Goal: Task Accomplishment & Management: Use online tool/utility

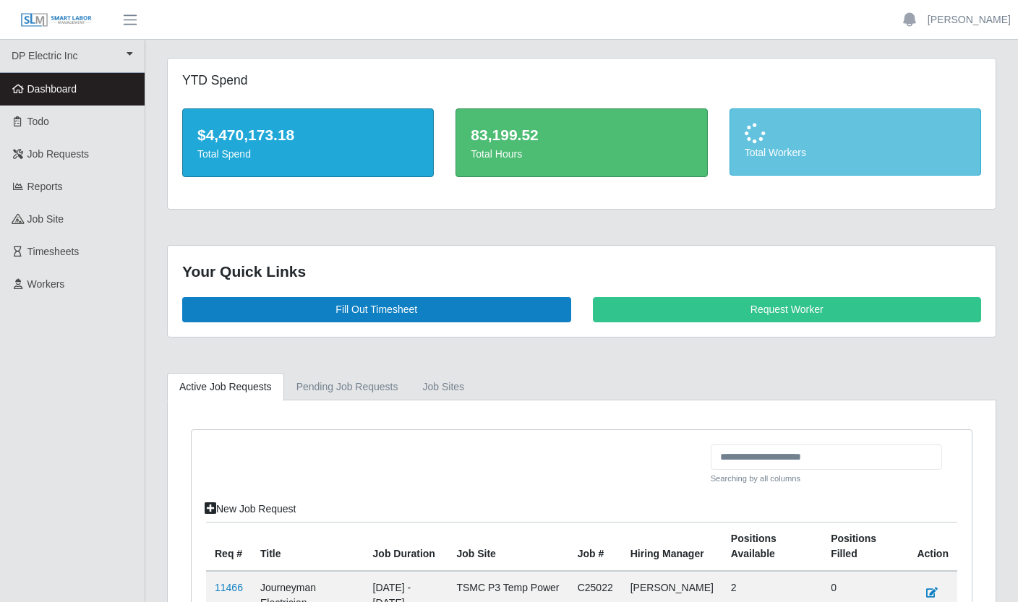
scroll to position [255, 0]
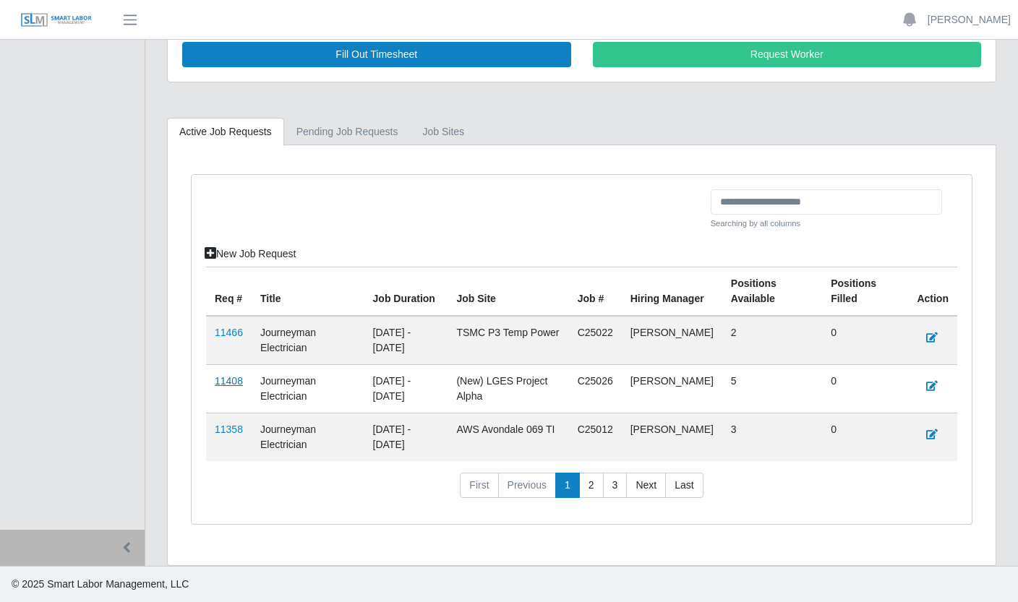
click at [237, 382] on link "11408" at bounding box center [229, 381] width 28 height 12
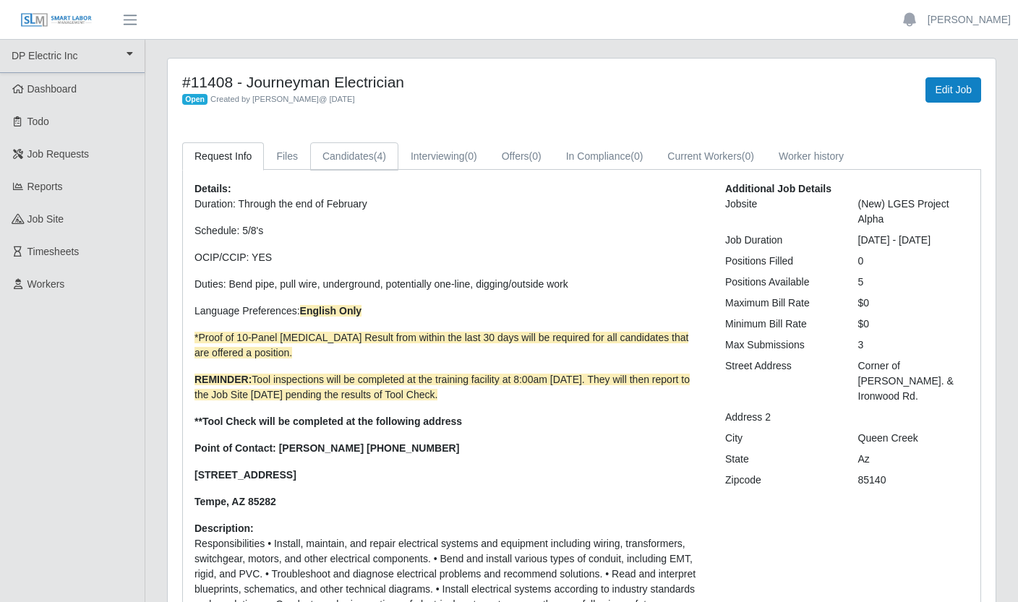
click at [379, 158] on span "(4)" at bounding box center [380, 156] width 12 height 12
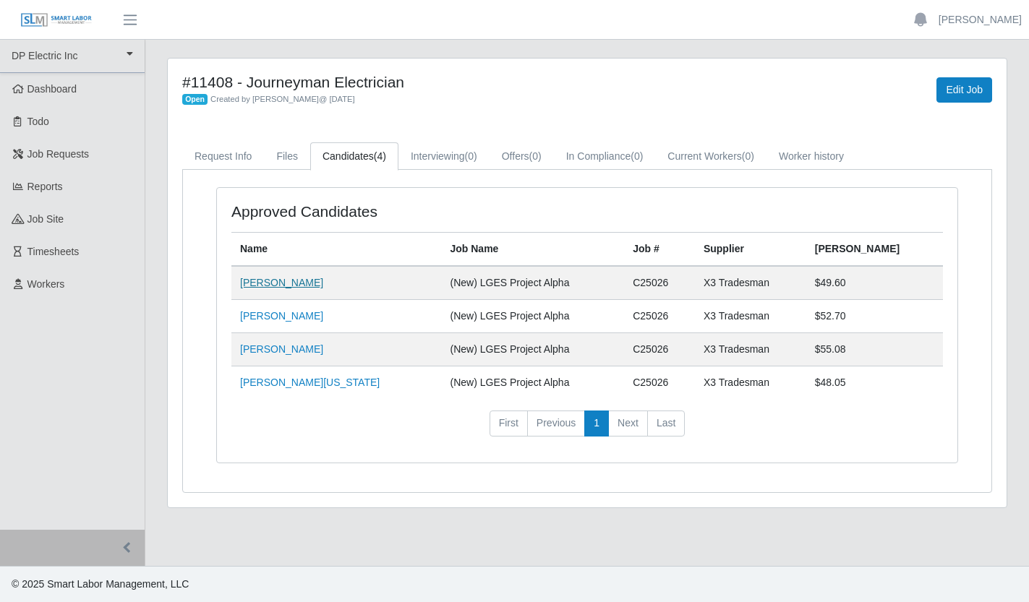
click at [283, 281] on link "[PERSON_NAME]" at bounding box center [281, 283] width 83 height 12
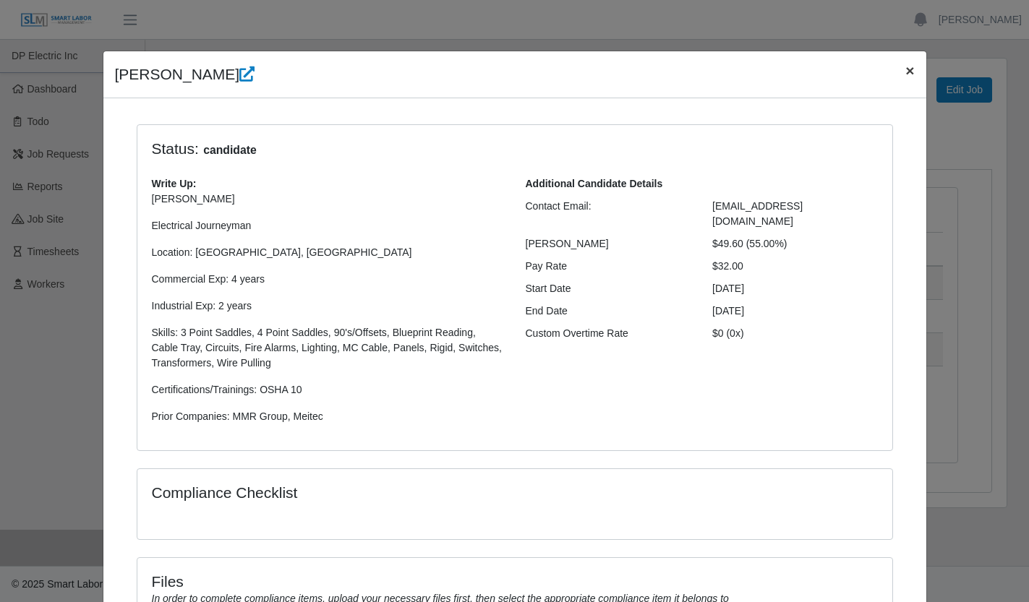
drag, startPoint x: 906, startPoint y: 68, endPoint x: 893, endPoint y: 72, distance: 13.5
click at [906, 68] on span "×" at bounding box center [909, 70] width 9 height 17
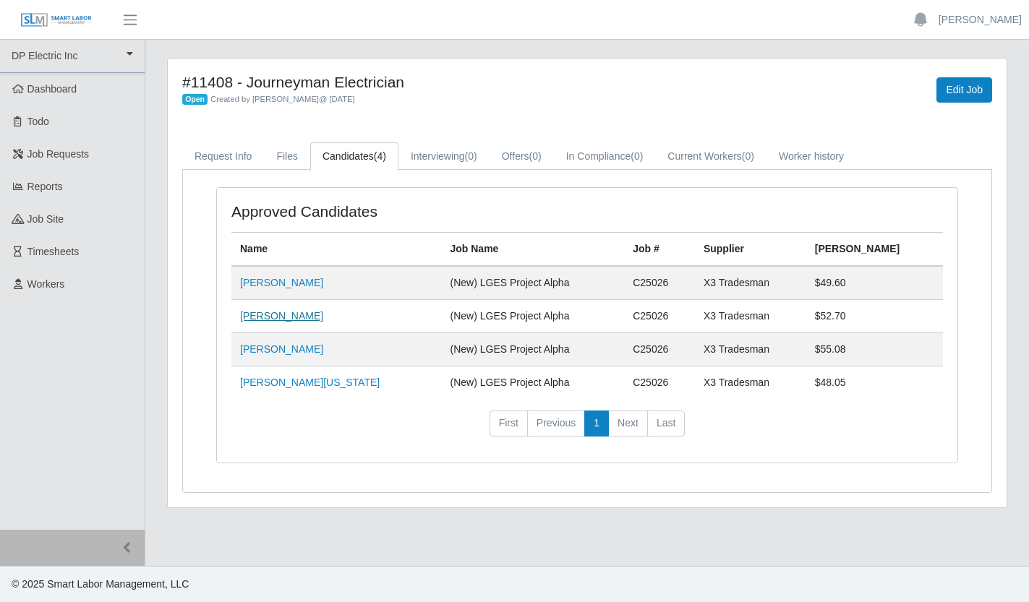
click at [284, 316] on link "[PERSON_NAME]" at bounding box center [281, 316] width 83 height 12
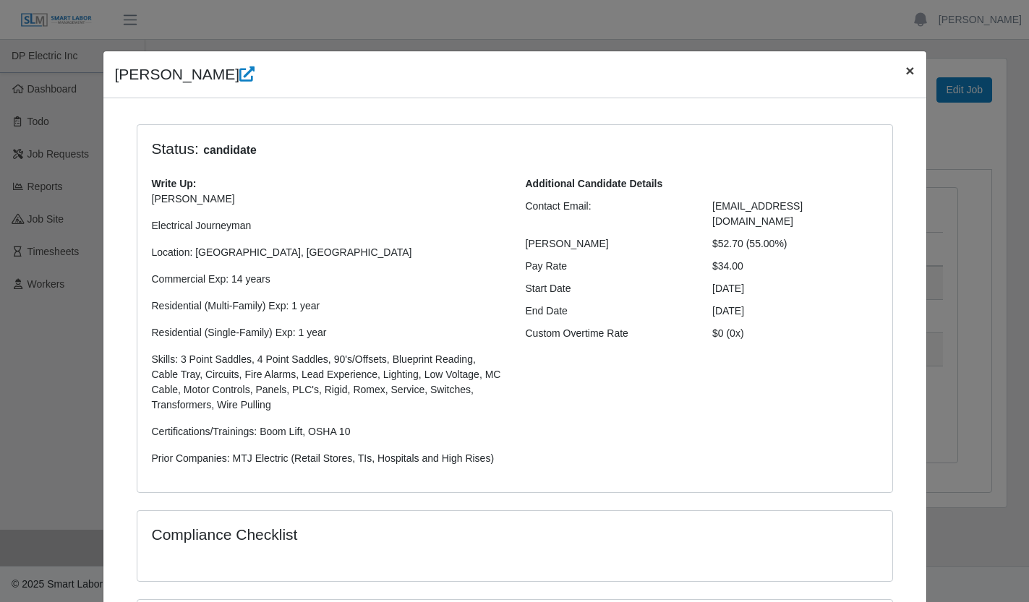
click at [905, 70] on span "×" at bounding box center [909, 70] width 9 height 17
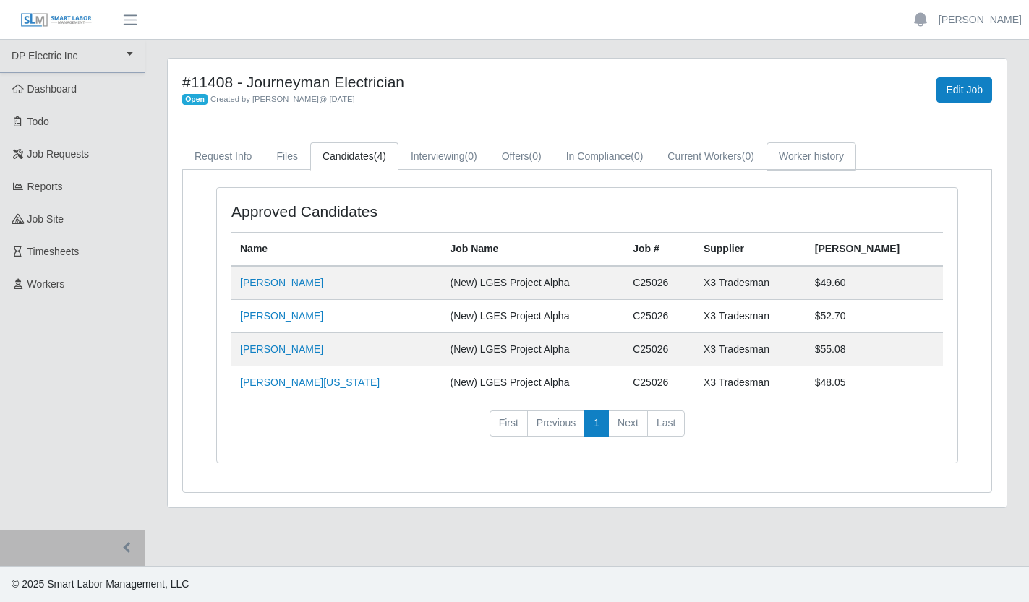
click at [847, 153] on link "Worker history" at bounding box center [811, 156] width 90 height 28
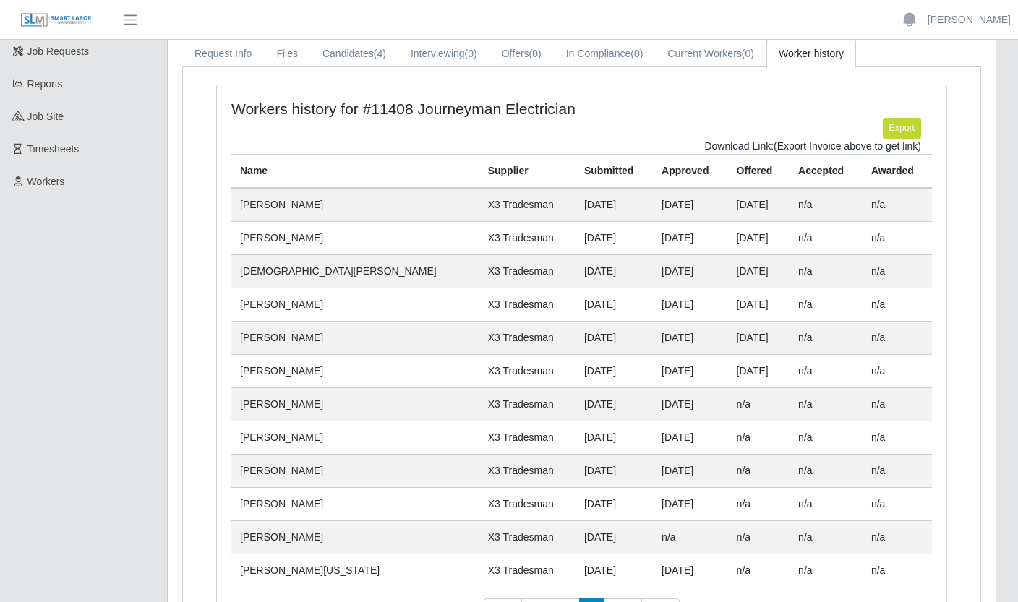
scroll to position [192, 0]
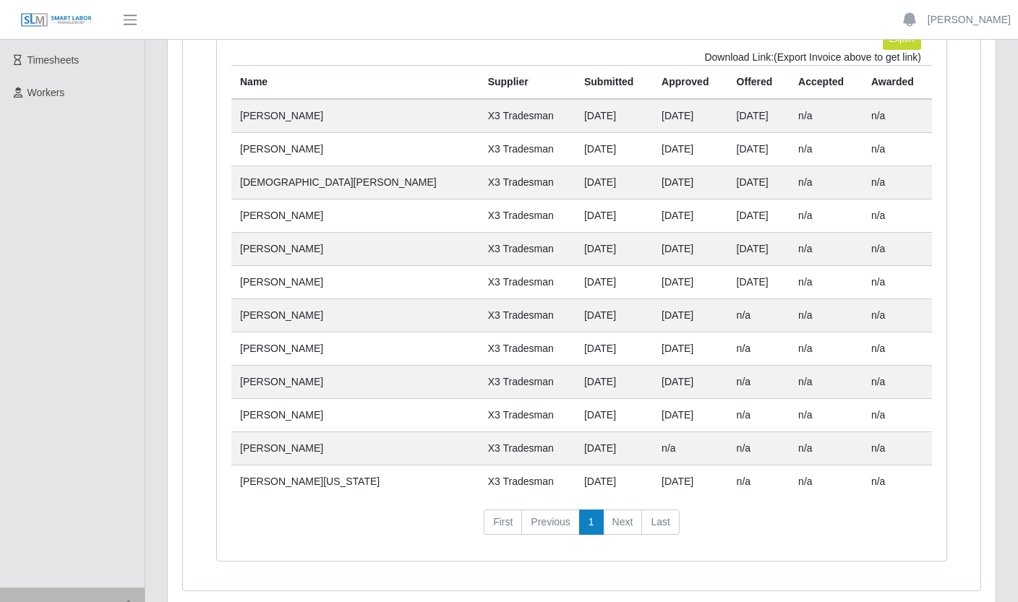
click at [277, 150] on td "[PERSON_NAME]" at bounding box center [355, 148] width 248 height 33
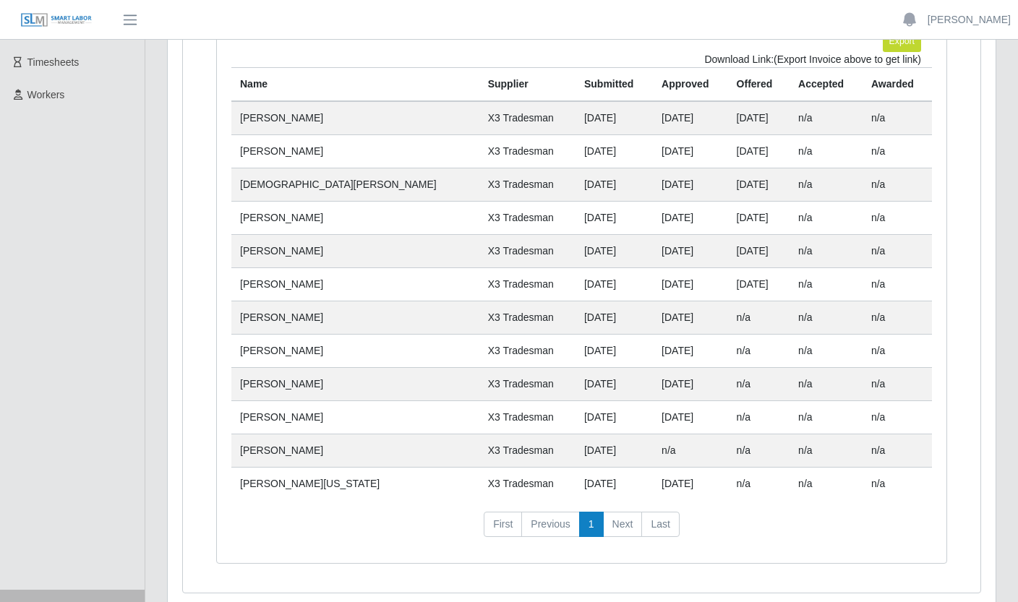
scroll to position [178, 0]
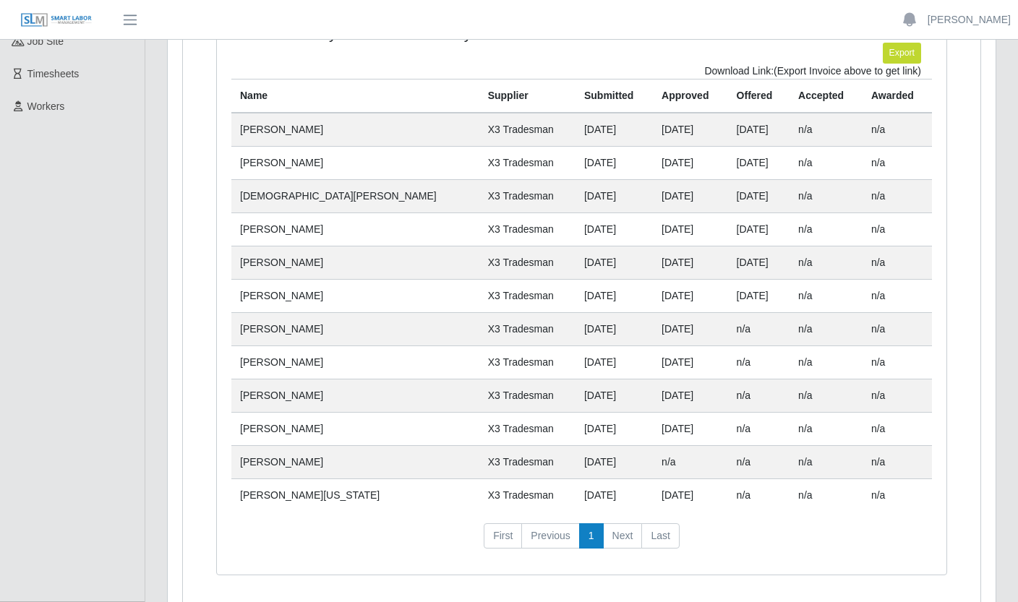
click at [272, 165] on td "[PERSON_NAME]" at bounding box center [355, 162] width 248 height 33
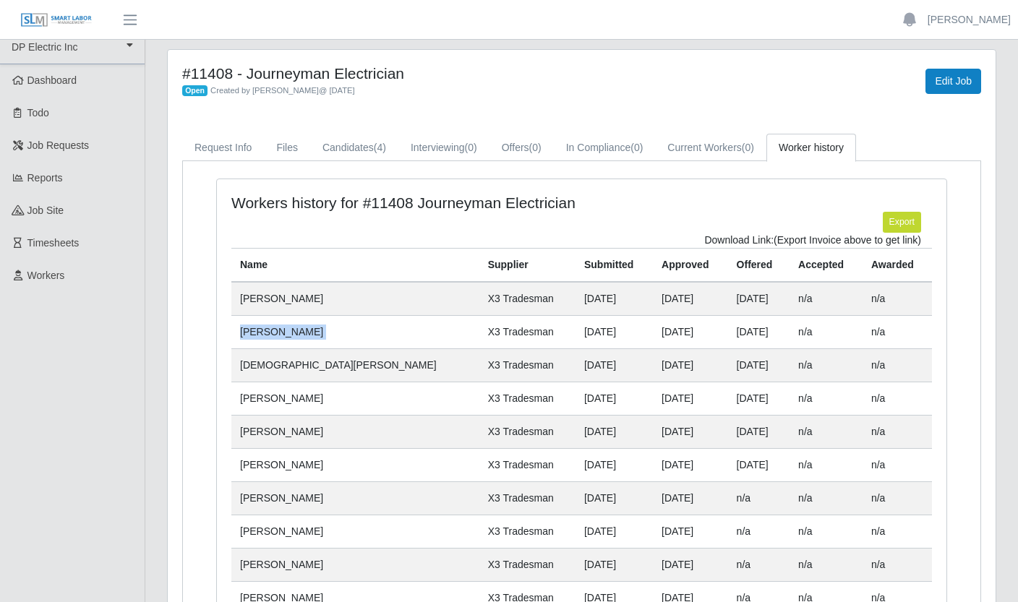
scroll to position [0, 0]
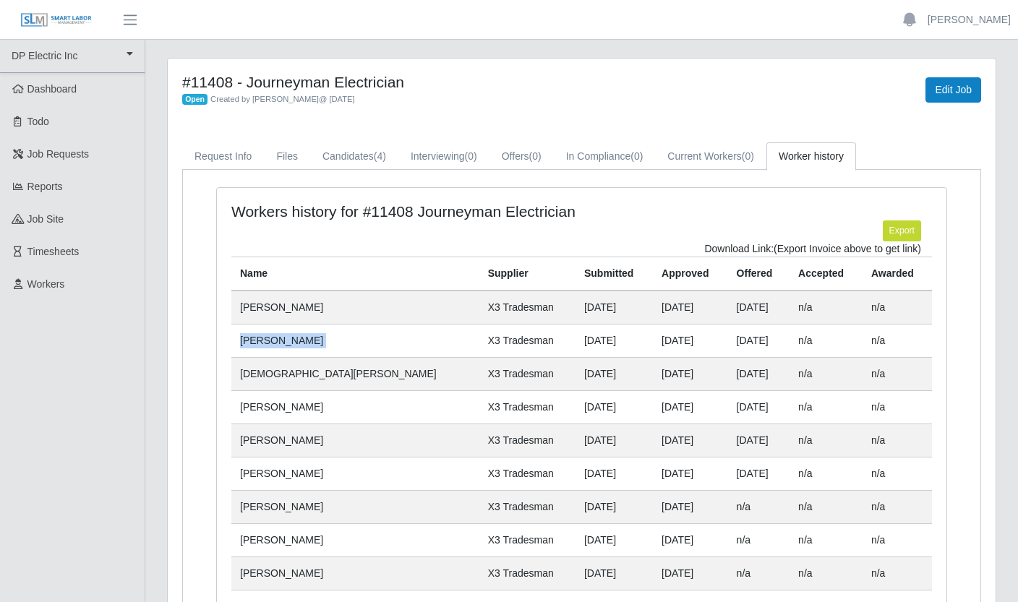
click at [289, 345] on td "[PERSON_NAME]" at bounding box center [355, 340] width 248 height 33
click at [266, 344] on td "[PERSON_NAME]" at bounding box center [355, 340] width 248 height 33
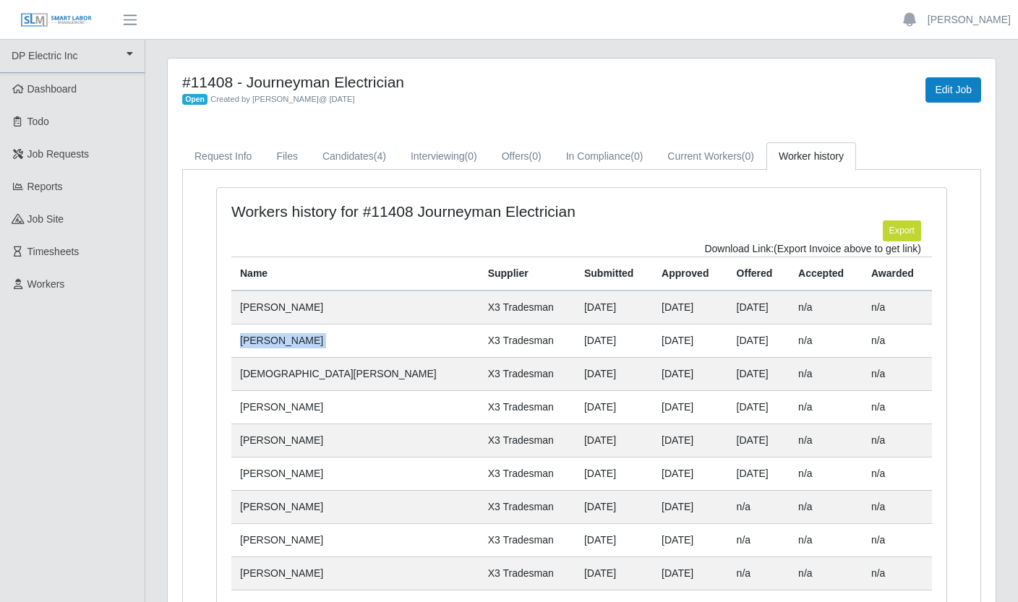
click at [294, 345] on td "[PERSON_NAME]" at bounding box center [355, 340] width 248 height 33
click at [225, 155] on link "Request Info" at bounding box center [223, 156] width 82 height 28
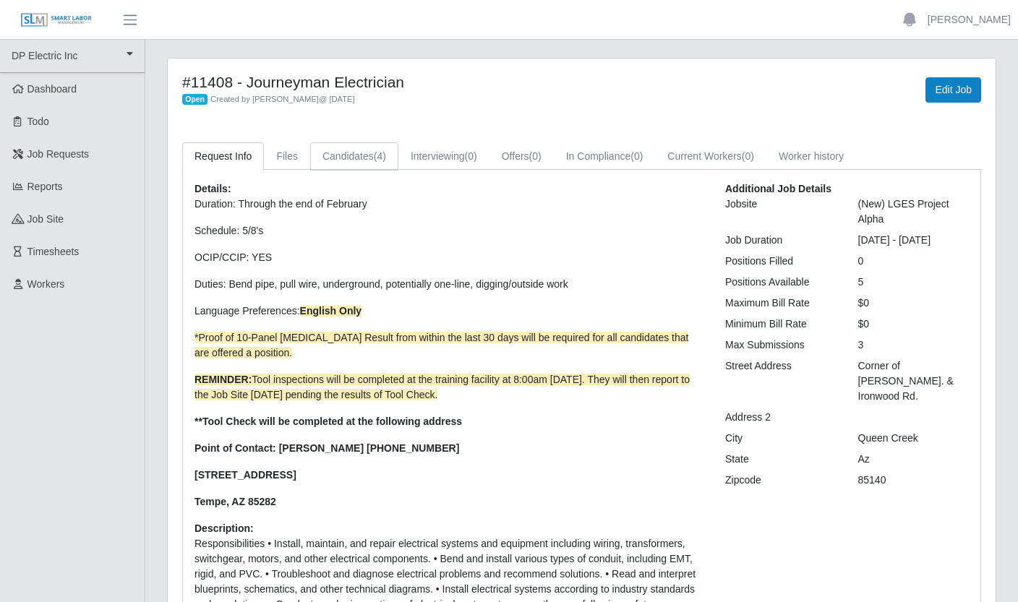
click at [343, 155] on link "Candidates (4)" at bounding box center [354, 156] width 88 height 28
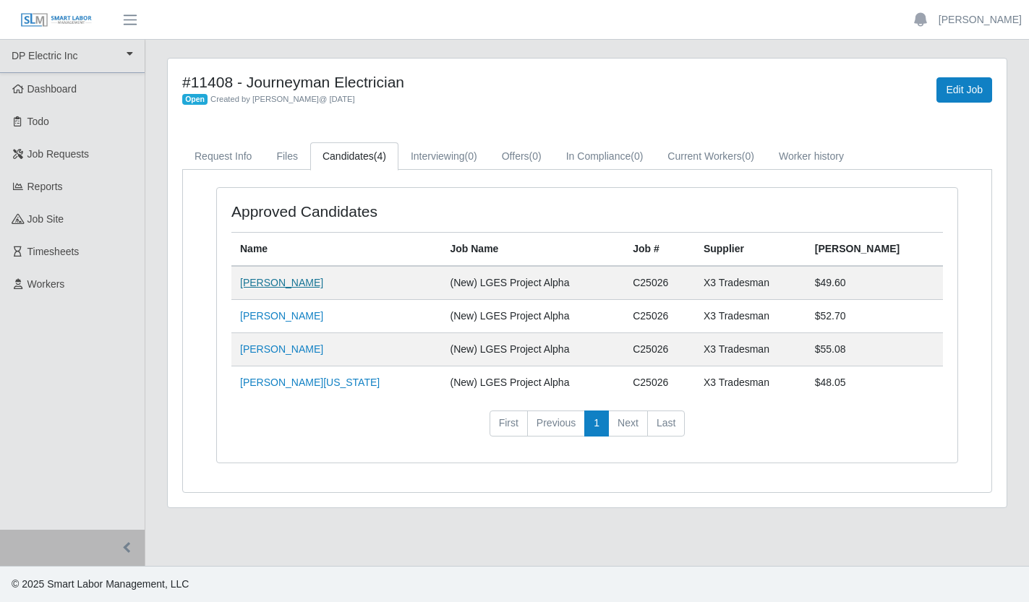
click at [276, 280] on link "[PERSON_NAME]" at bounding box center [281, 283] width 83 height 12
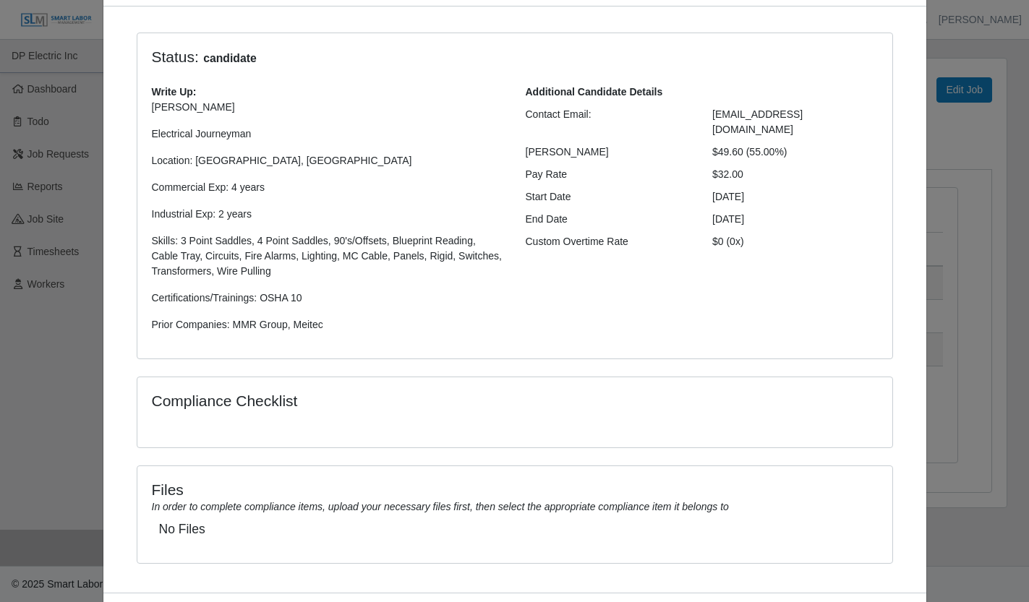
scroll to position [158, 0]
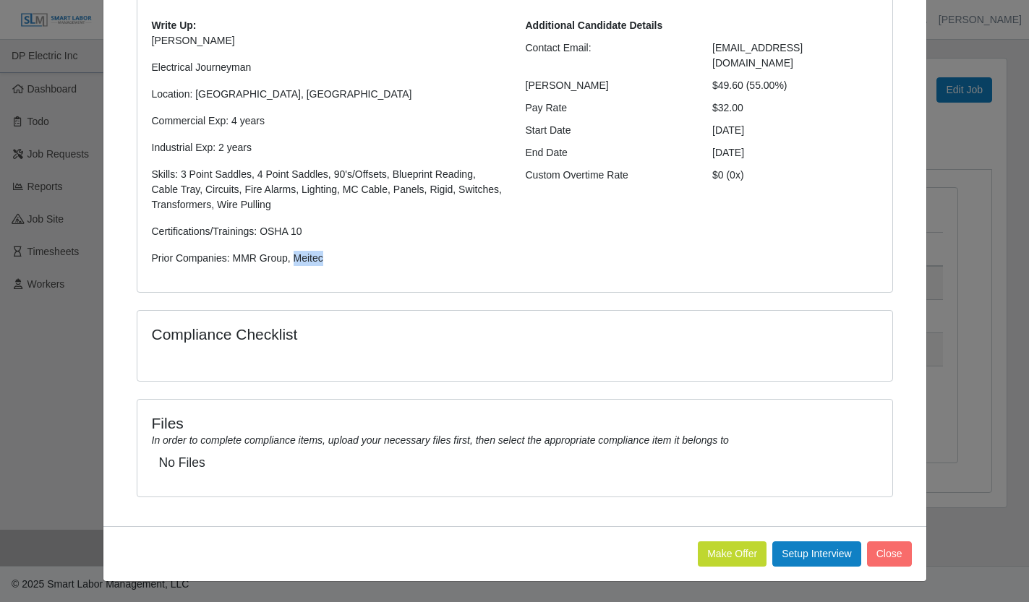
drag, startPoint x: 325, startPoint y: 260, endPoint x: 291, endPoint y: 262, distance: 34.8
click at [291, 262] on p "Prior Companies: MMR Group, Meitec" at bounding box center [328, 258] width 352 height 15
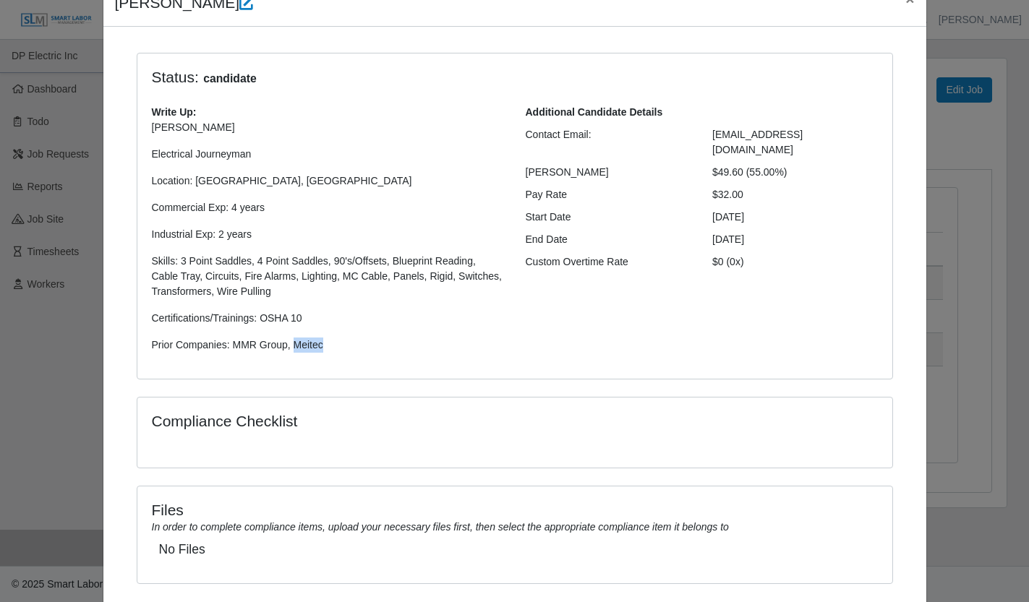
scroll to position [0, 0]
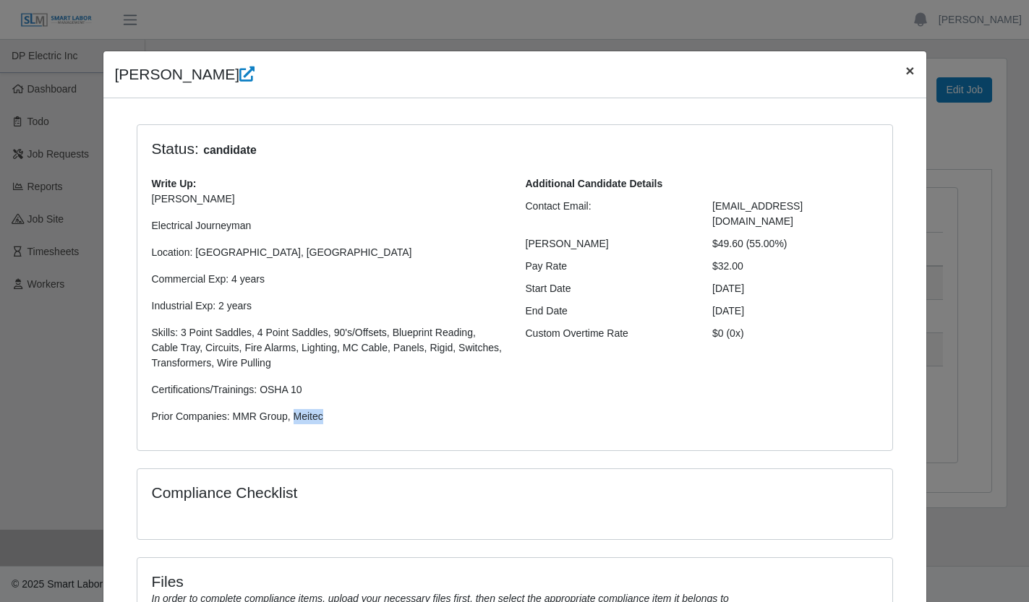
click at [905, 71] on span "×" at bounding box center [909, 70] width 9 height 17
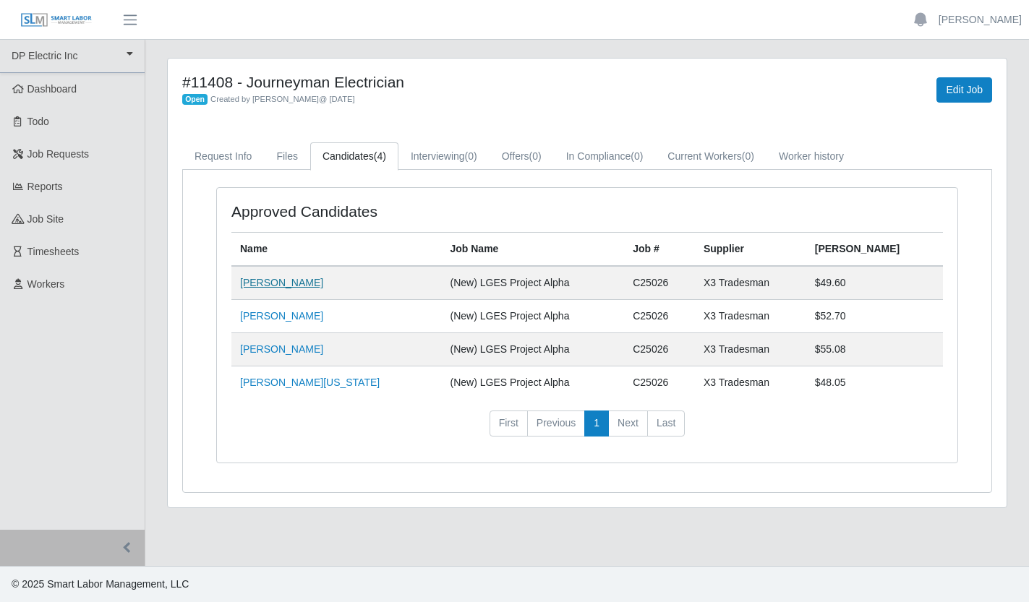
click at [293, 279] on link "[PERSON_NAME]" at bounding box center [281, 283] width 83 height 12
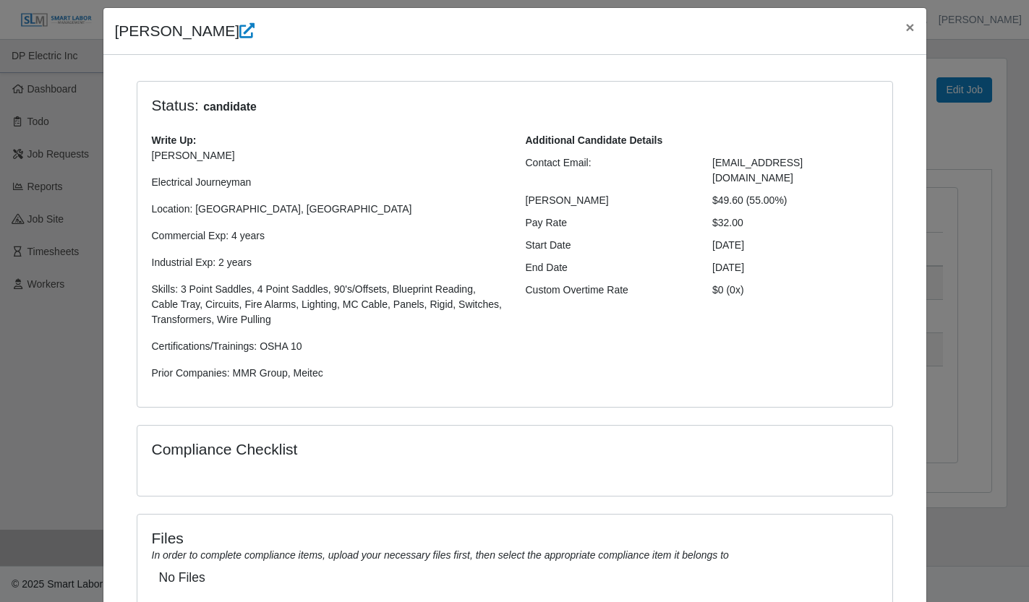
scroll to position [19, 0]
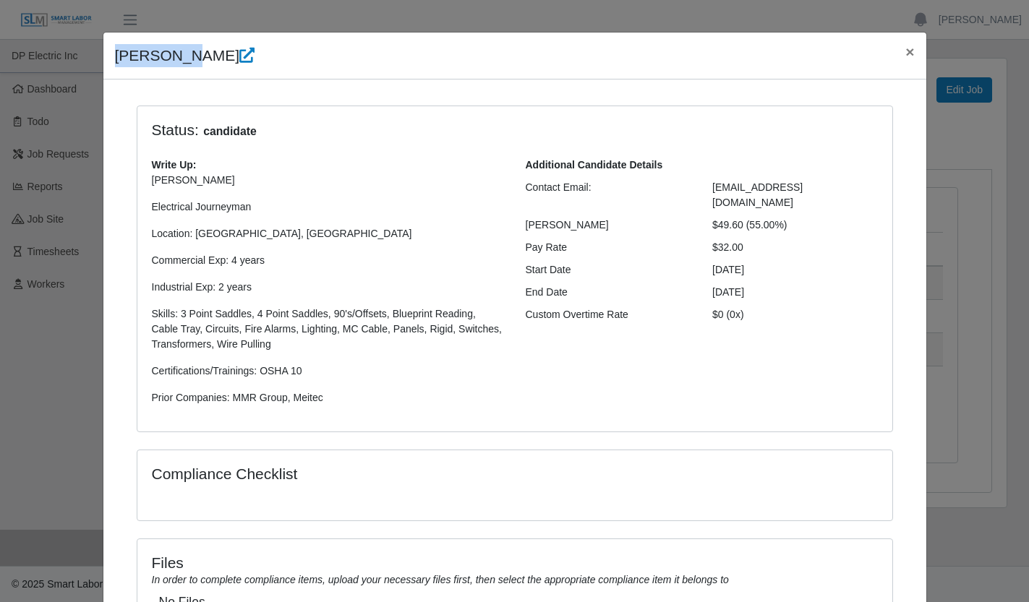
drag, startPoint x: 108, startPoint y: 51, endPoint x: 176, endPoint y: 54, distance: 68.7
click at [176, 54] on div "Maria Lachino ×" at bounding box center [514, 56] width 823 height 47
click at [905, 51] on span "×" at bounding box center [909, 51] width 9 height 17
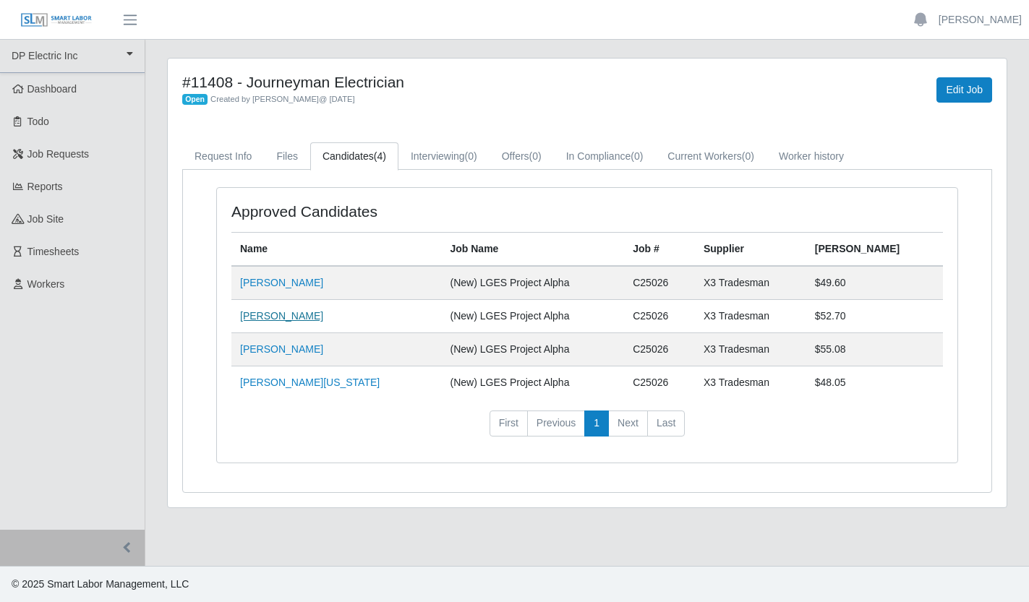
click at [277, 311] on link "[PERSON_NAME]" at bounding box center [281, 316] width 83 height 12
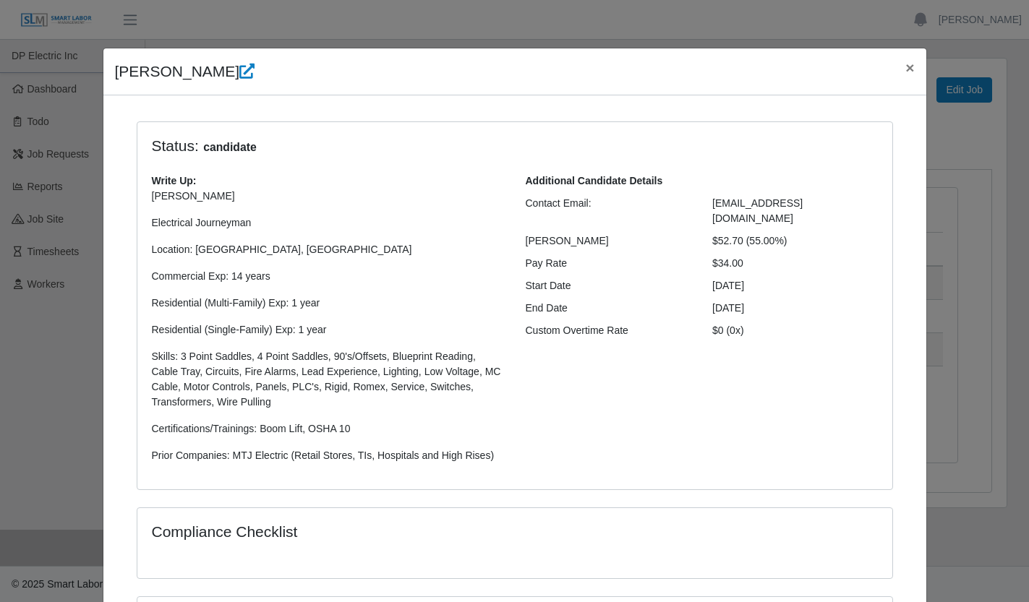
scroll to position [0, 0]
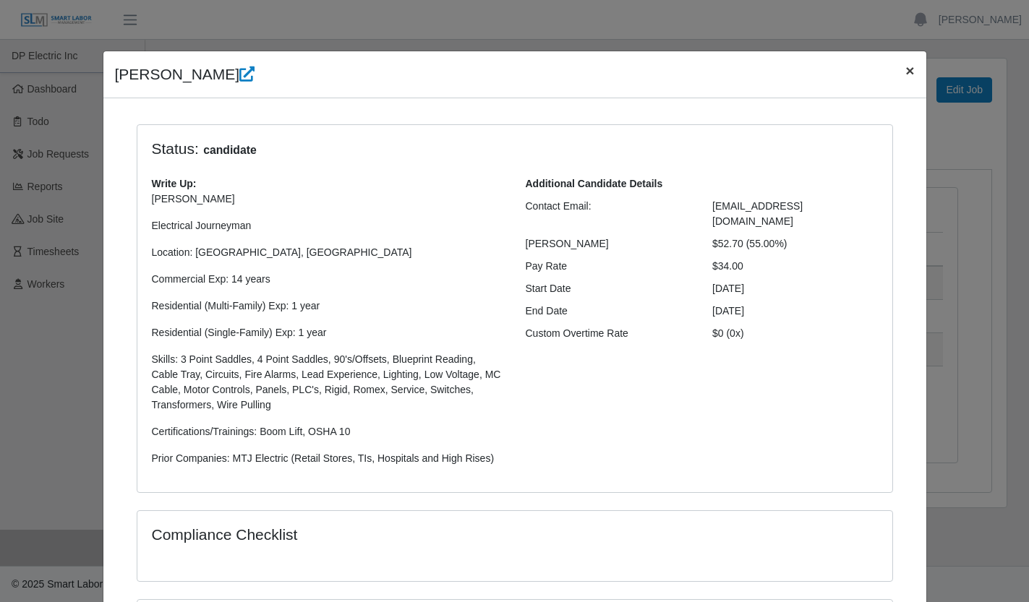
click at [906, 70] on span "×" at bounding box center [909, 70] width 9 height 17
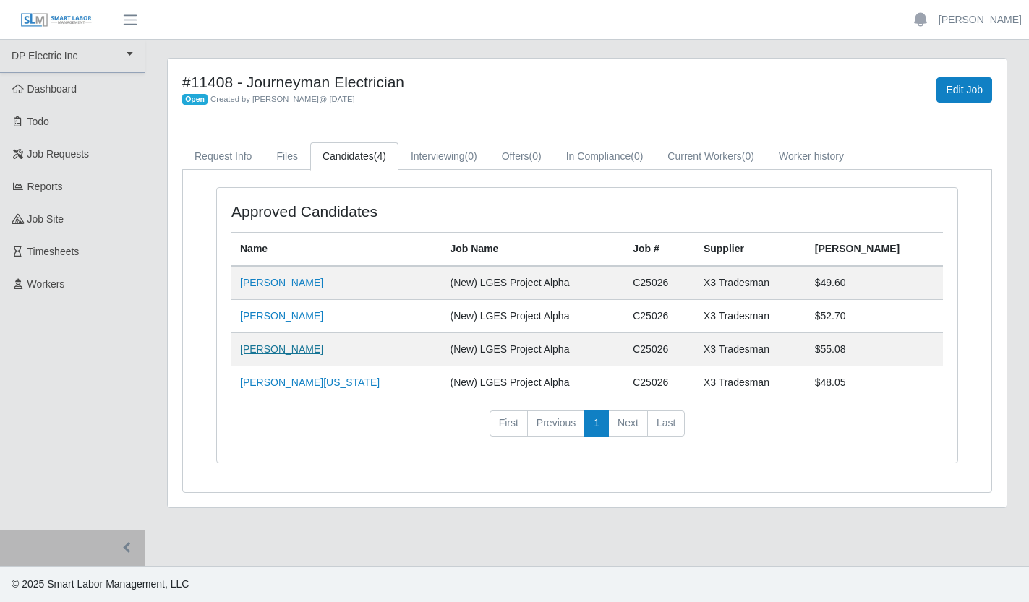
click at [280, 348] on link "[PERSON_NAME]" at bounding box center [281, 349] width 83 height 12
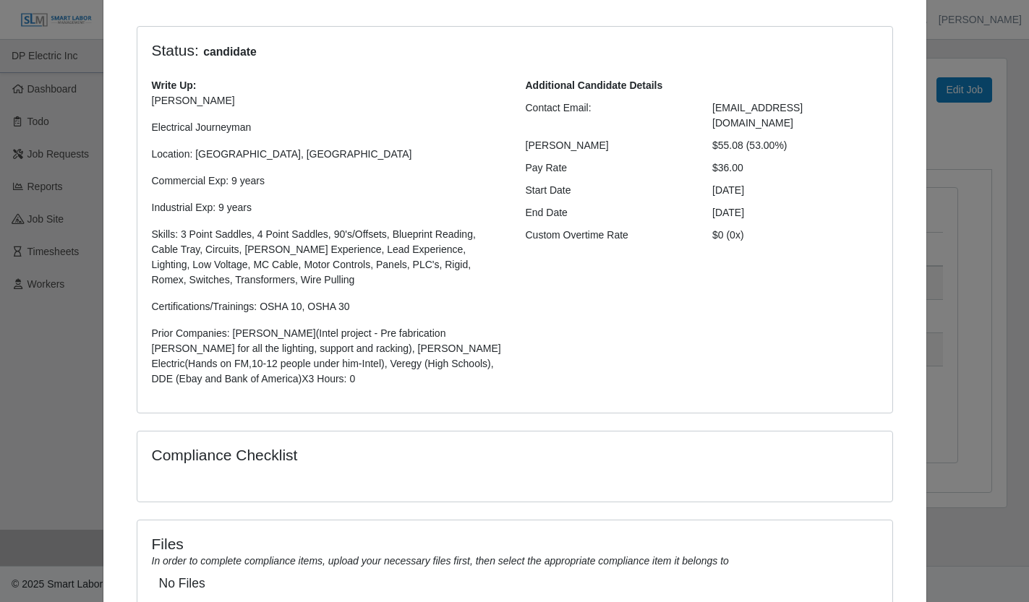
scroll to position [94, 0]
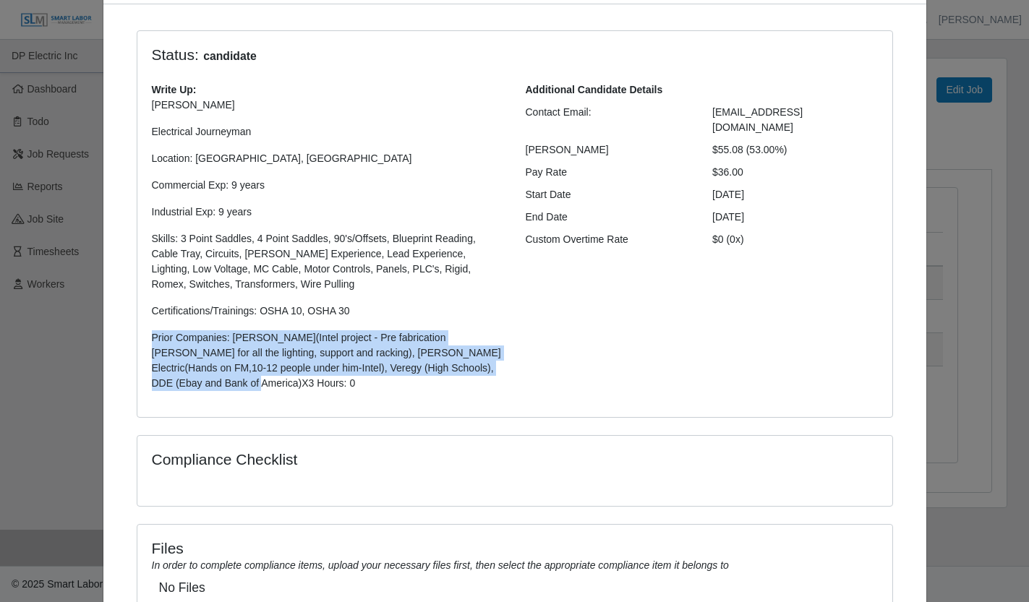
drag, startPoint x: 251, startPoint y: 383, endPoint x: 143, endPoint y: 341, distance: 115.6
click at [143, 341] on div "Write Up: Tony R. Electrical Journeyman Location: Mesa, AZ Commercial Exp: 9 ye…" at bounding box center [328, 242] width 374 height 320
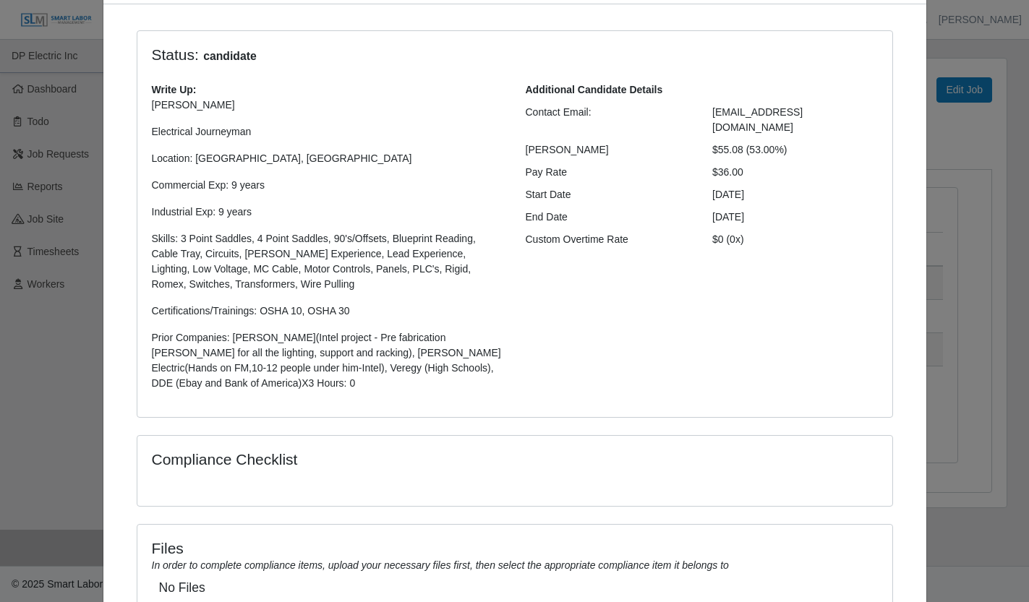
click at [306, 406] on div "Status: candidate Write Up: Tony R. Electrical Journeyman Location: Mesa, AZ Co…" at bounding box center [514, 224] width 755 height 387
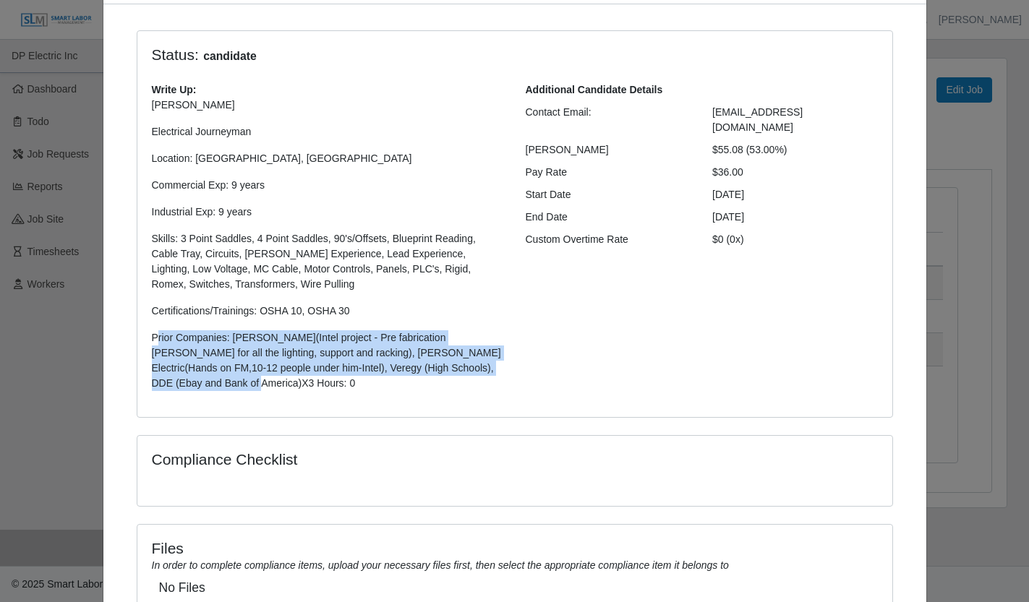
drag, startPoint x: 283, startPoint y: 390, endPoint x: 153, endPoint y: 341, distance: 139.1
click at [153, 341] on p "Prior Companies: Bryon(Intel project - Pre fabrication Foreman for all the ligh…" at bounding box center [328, 360] width 352 height 61
click at [259, 379] on p "Prior Companies: Bryon(Intel project - Pre fabrication Foreman for all the ligh…" at bounding box center [328, 360] width 352 height 61
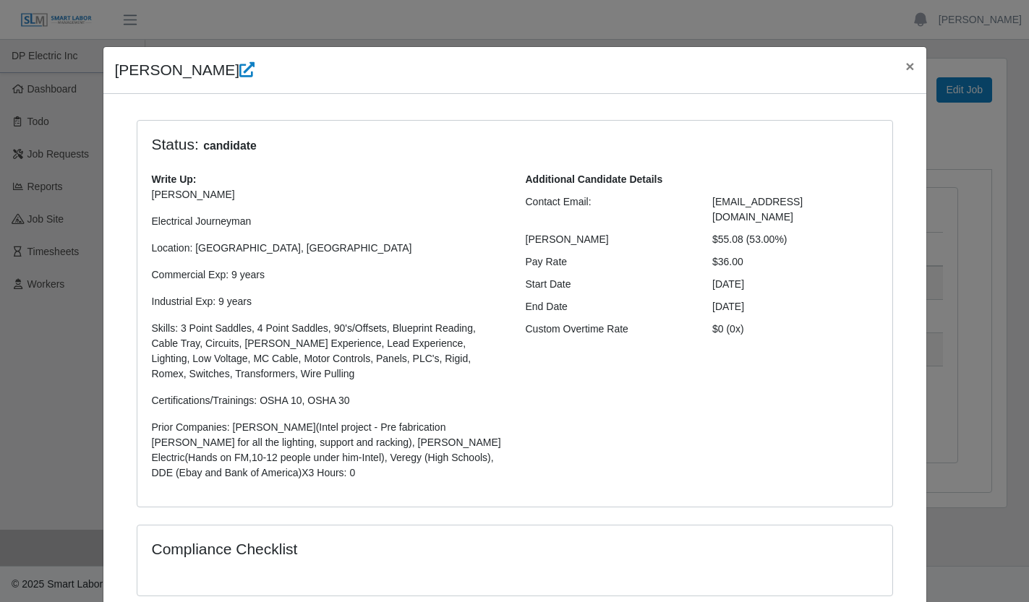
scroll to position [0, 0]
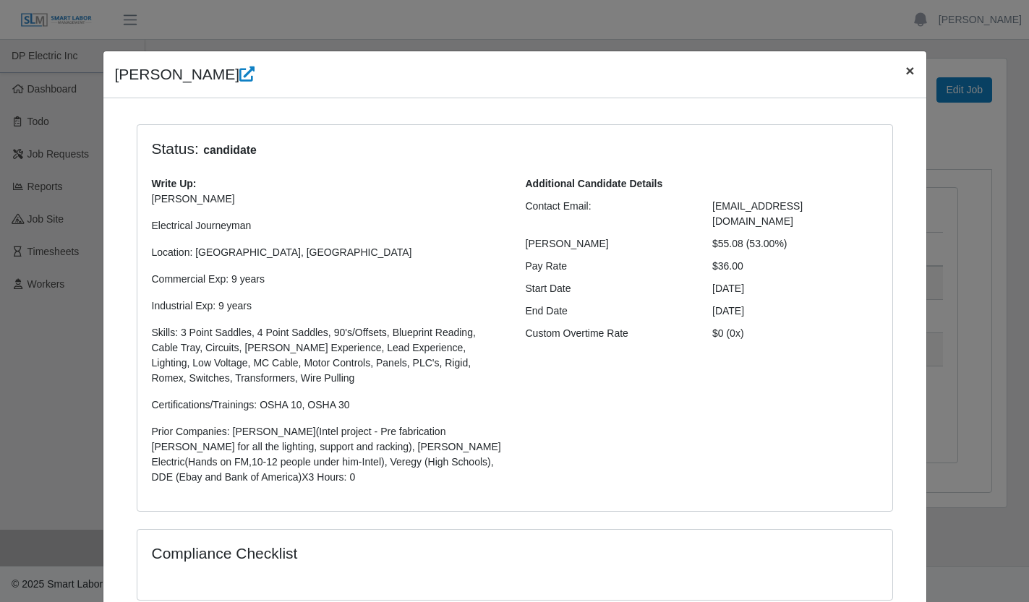
click at [905, 69] on span "×" at bounding box center [909, 70] width 9 height 17
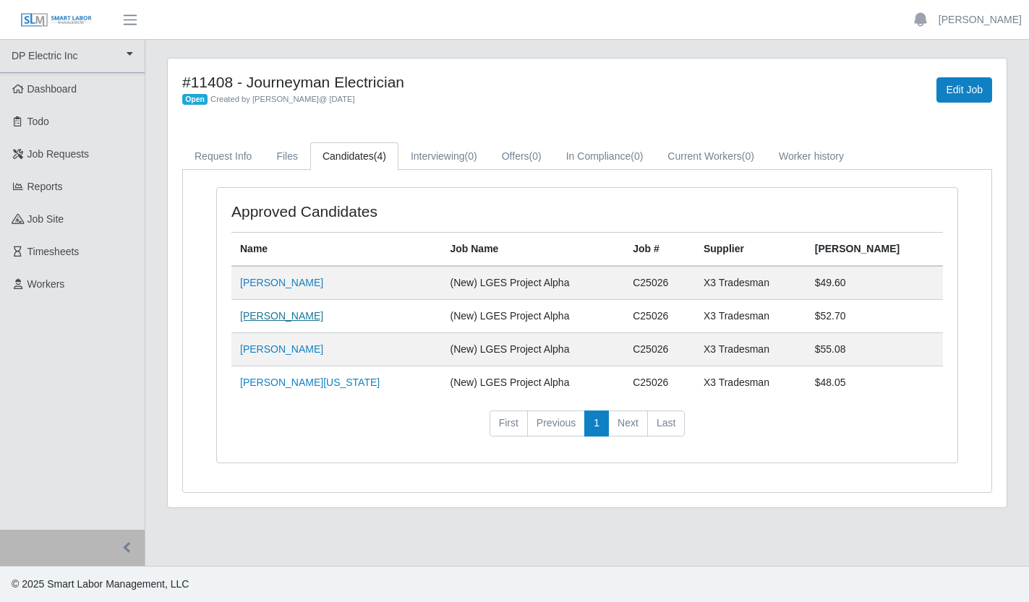
click at [278, 317] on link "[PERSON_NAME]" at bounding box center [281, 316] width 83 height 12
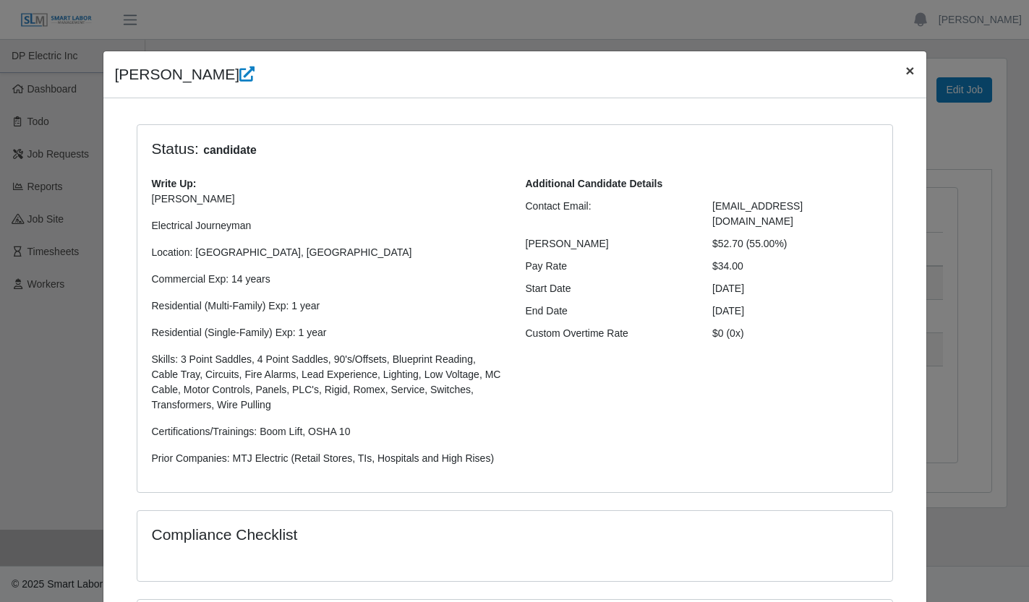
click at [905, 72] on span "×" at bounding box center [909, 70] width 9 height 17
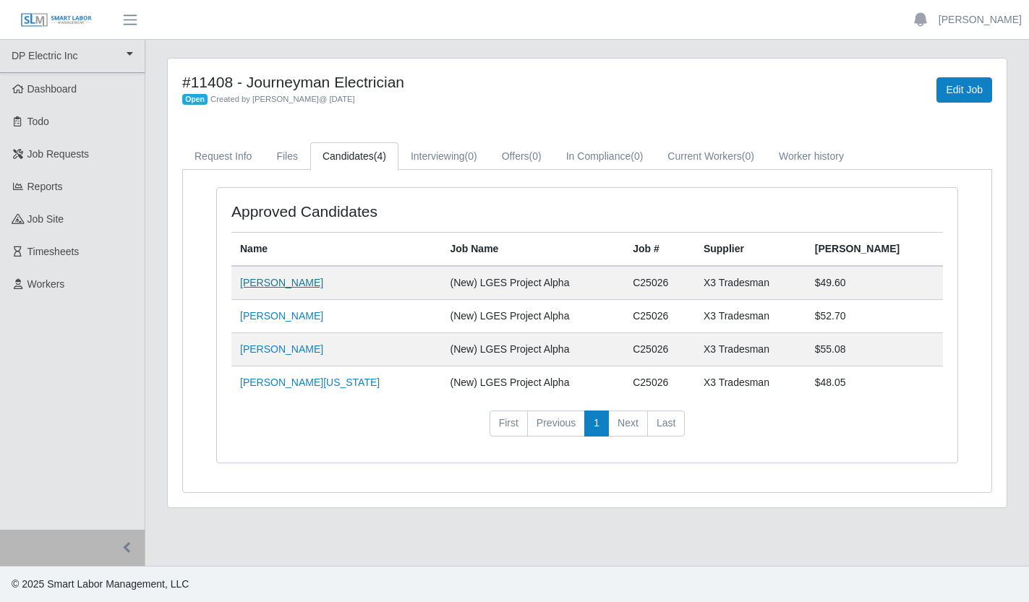
click at [252, 283] on link "[PERSON_NAME]" at bounding box center [281, 283] width 83 height 12
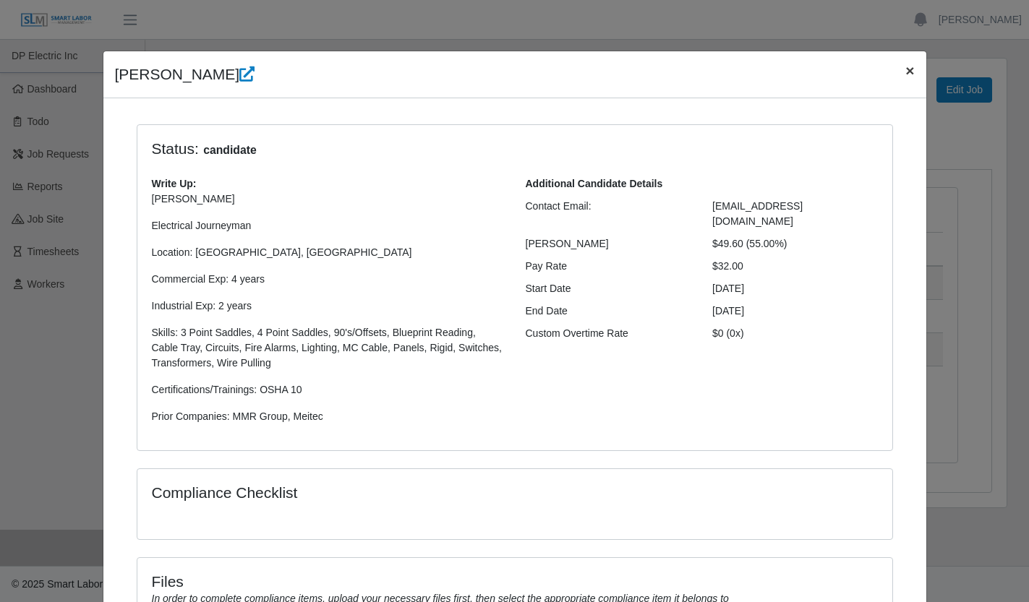
click at [905, 69] on span "×" at bounding box center [909, 70] width 9 height 17
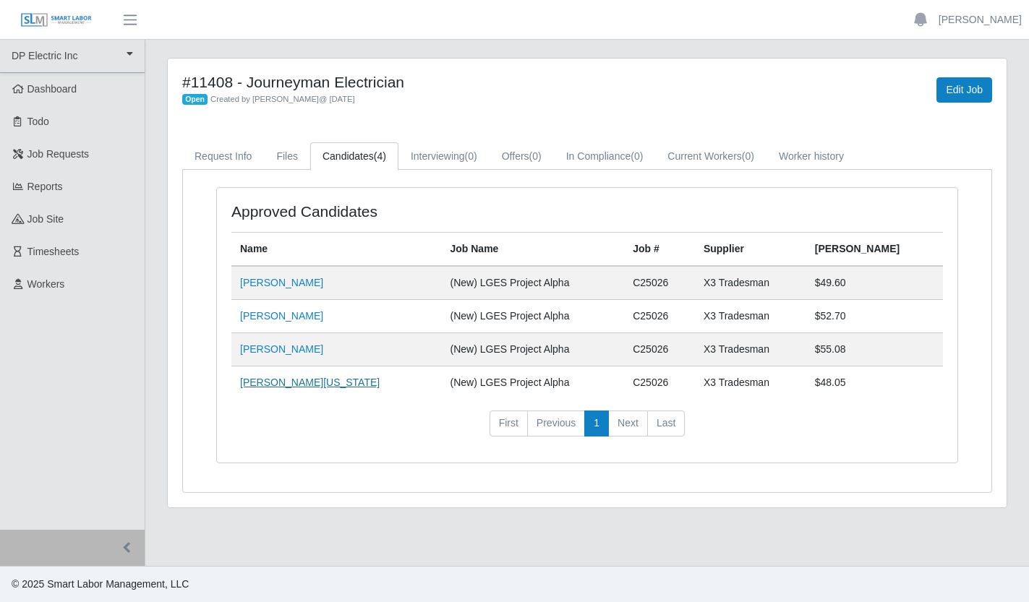
click at [307, 386] on link "[PERSON_NAME][US_STATE]" at bounding box center [310, 383] width 140 height 12
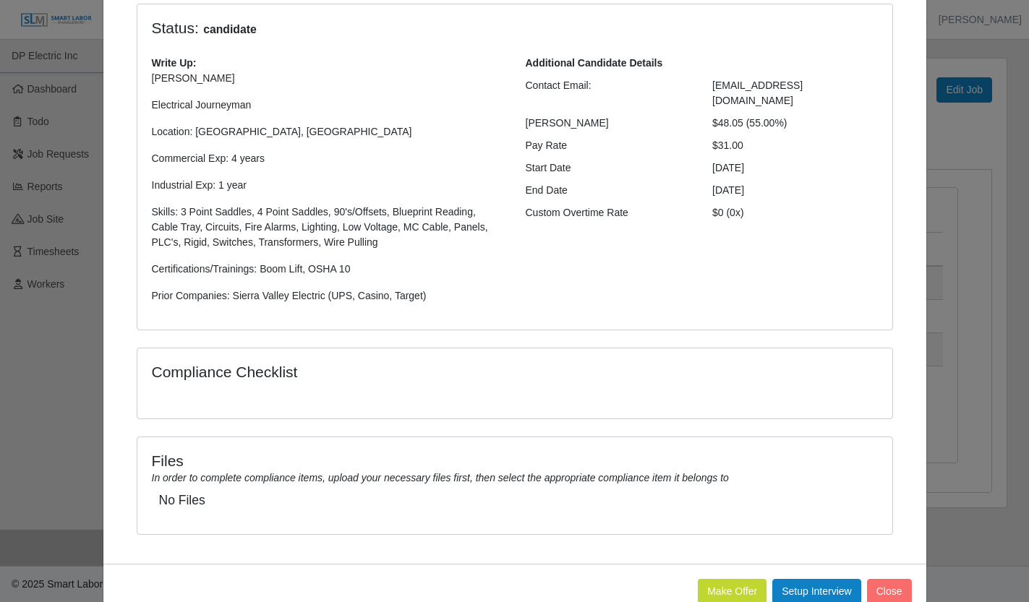
scroll to position [158, 0]
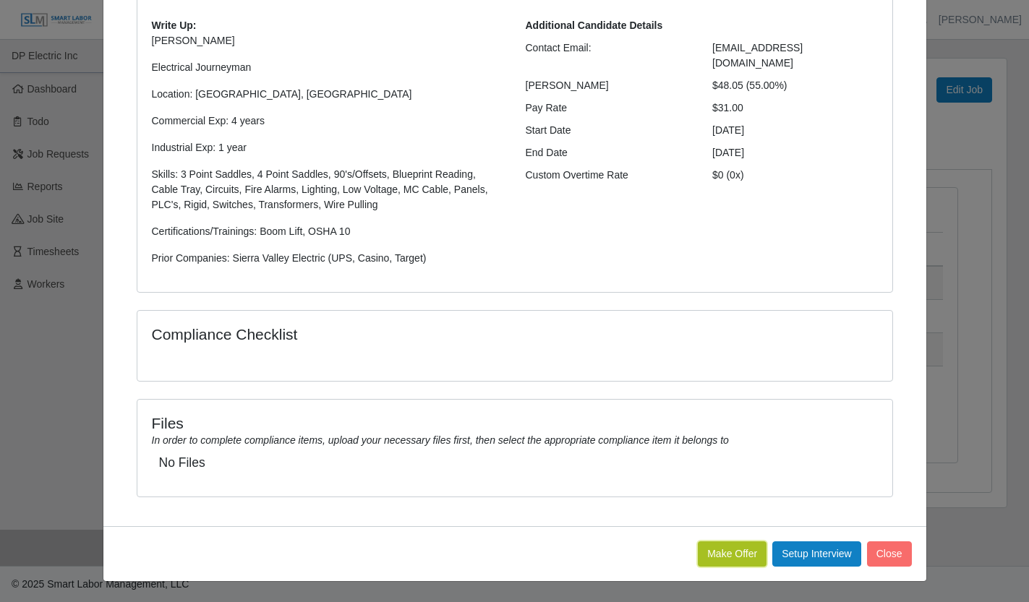
click at [732, 555] on button "Make Offer" at bounding box center [732, 553] width 69 height 25
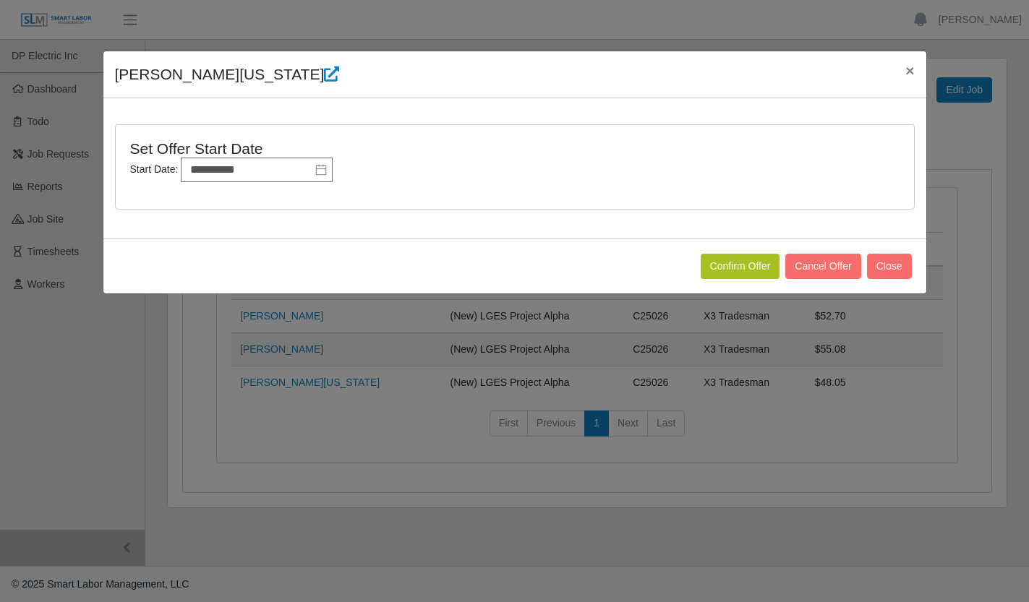
scroll to position [0, 0]
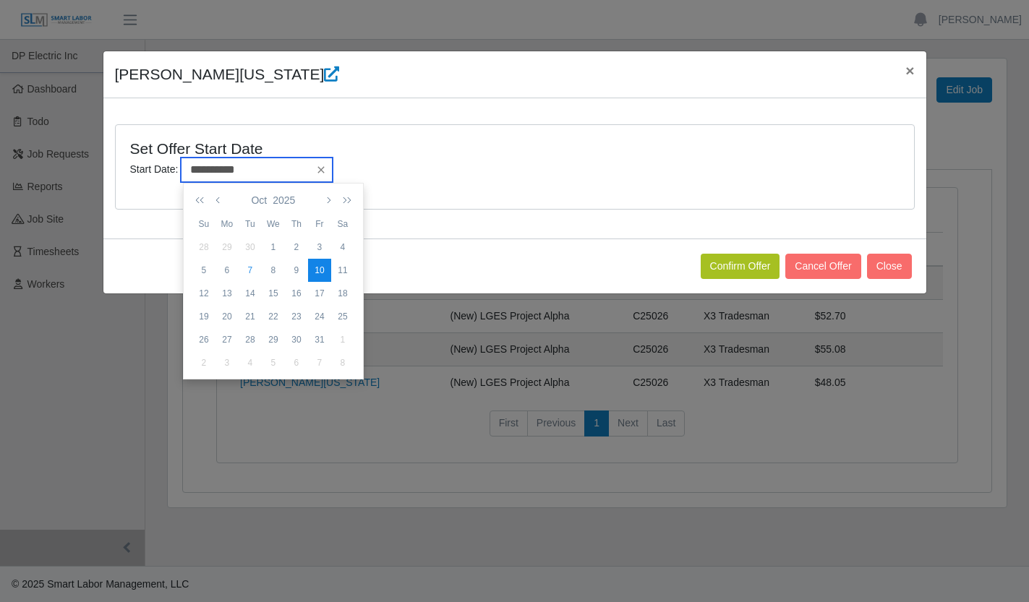
click at [274, 172] on input "**********" at bounding box center [257, 170] width 152 height 25
click at [325, 272] on div "10" at bounding box center [319, 270] width 23 height 13
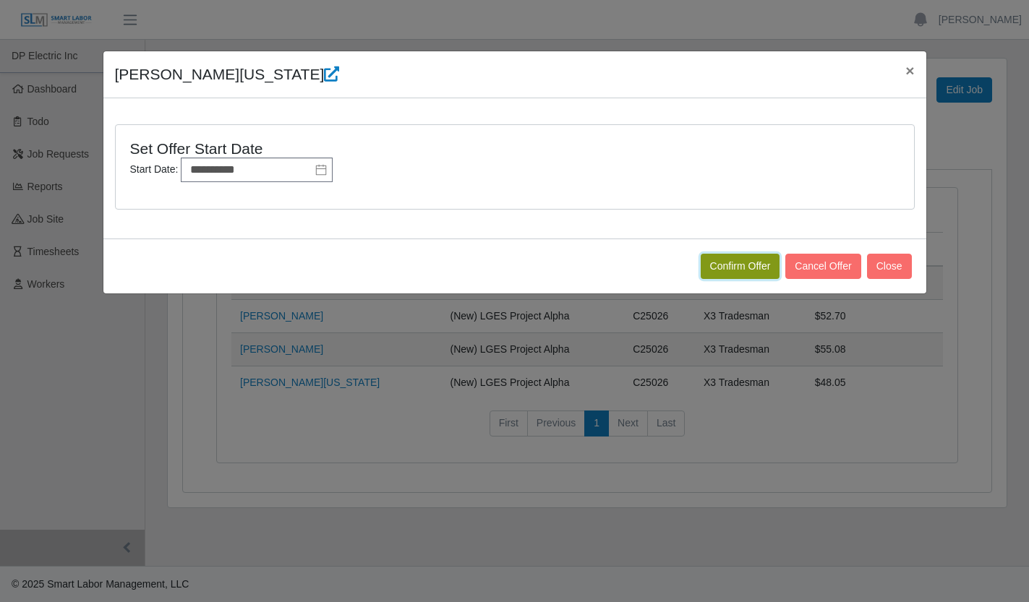
click at [735, 268] on button "Confirm Offer" at bounding box center [740, 266] width 80 height 25
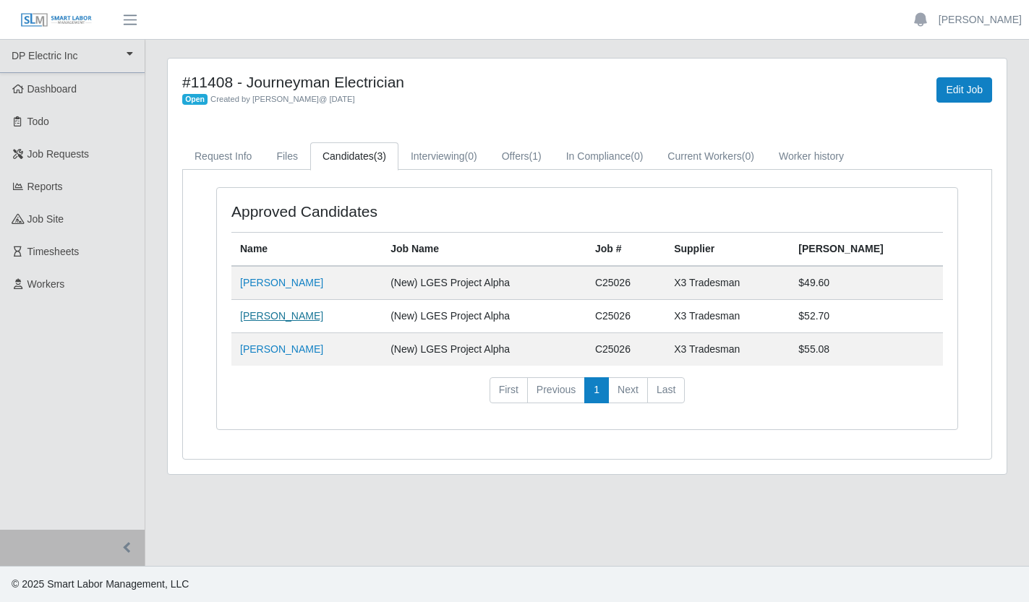
click at [288, 318] on link "[PERSON_NAME]" at bounding box center [281, 316] width 83 height 12
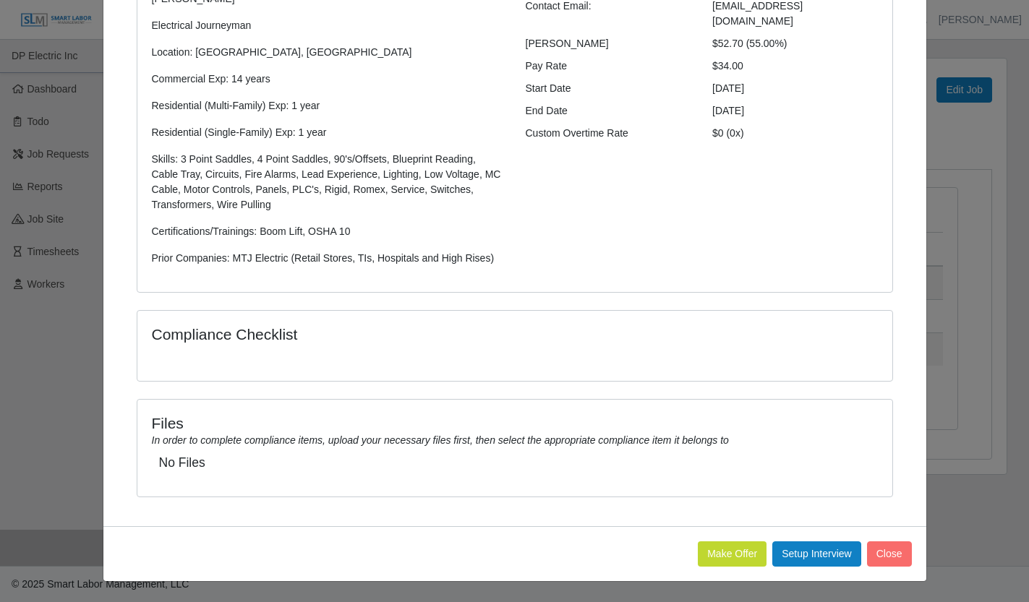
scroll to position [215, 0]
click at [733, 557] on button "Make Offer" at bounding box center [732, 553] width 69 height 25
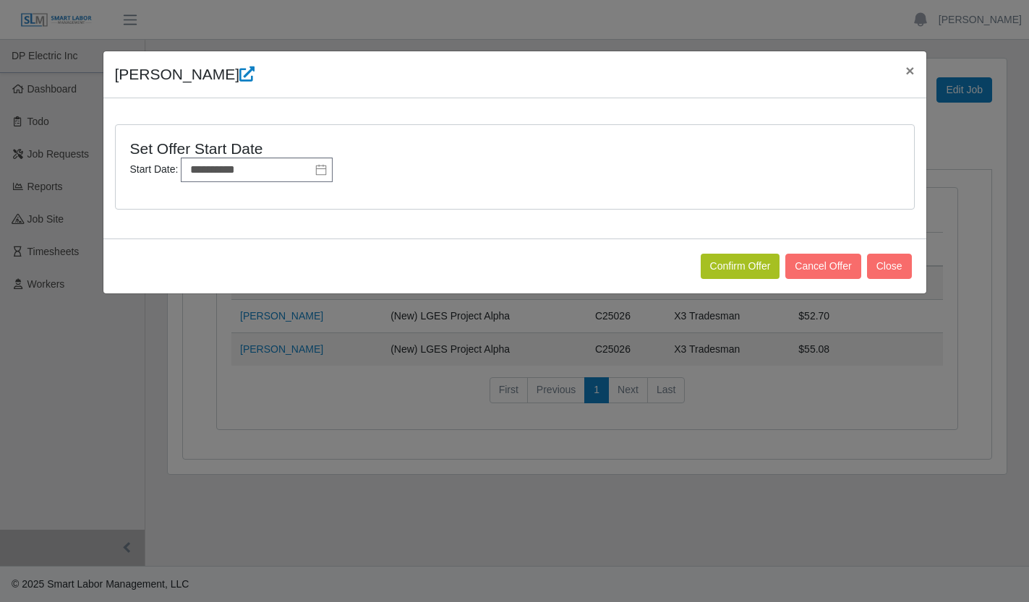
scroll to position [0, 0]
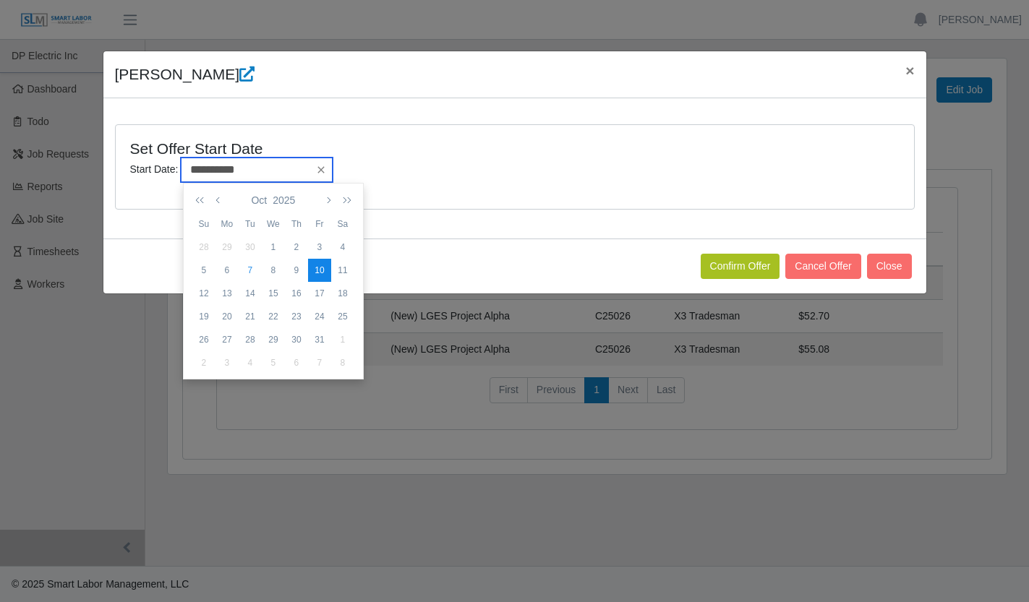
click at [286, 174] on input "**********" at bounding box center [257, 170] width 152 height 25
click at [321, 271] on div "10" at bounding box center [319, 270] width 23 height 13
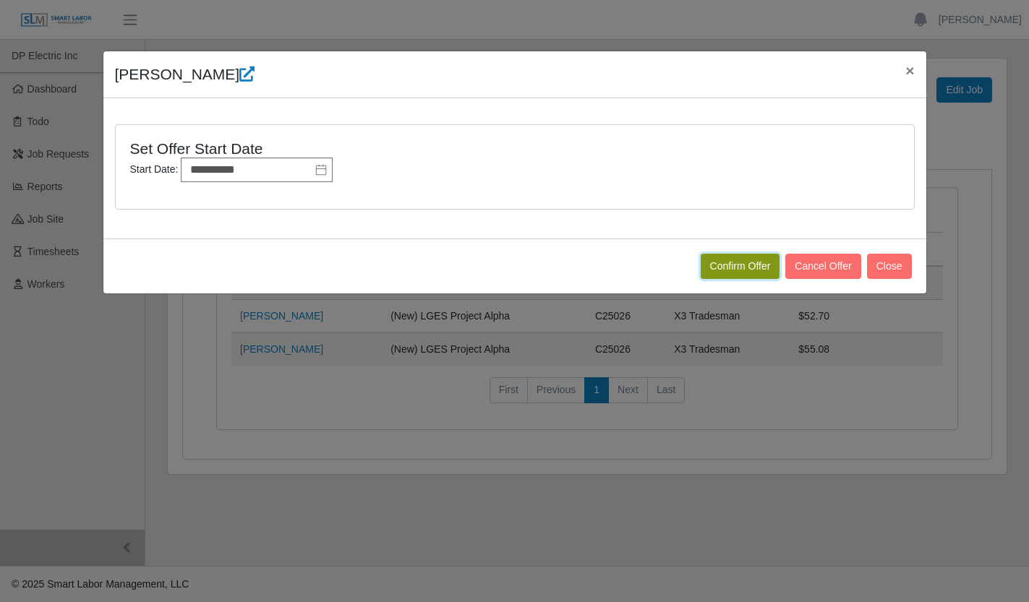
click at [742, 269] on button "Confirm Offer" at bounding box center [740, 266] width 80 height 25
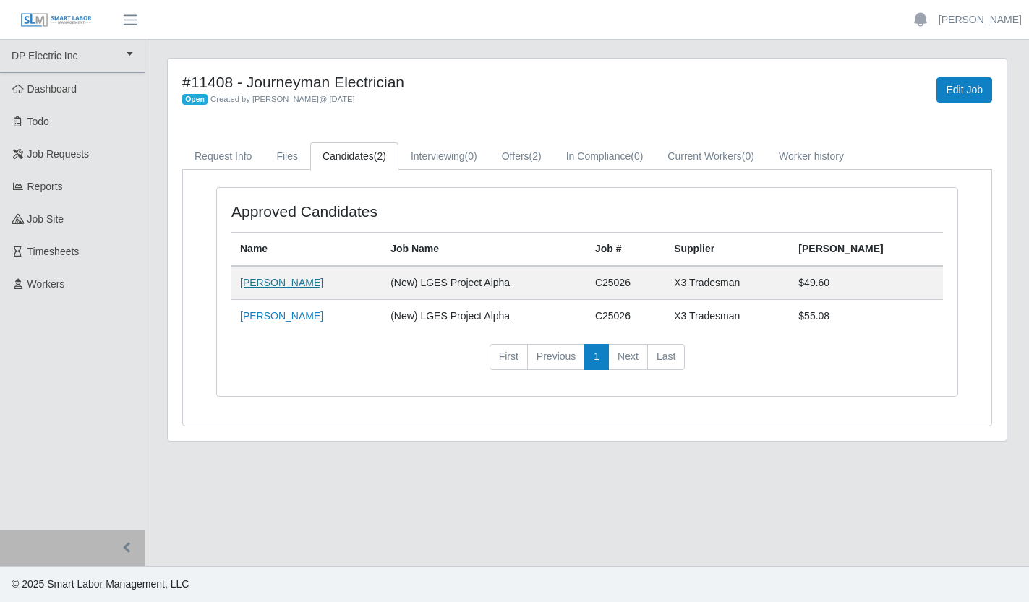
click at [289, 283] on link "[PERSON_NAME]" at bounding box center [281, 283] width 83 height 12
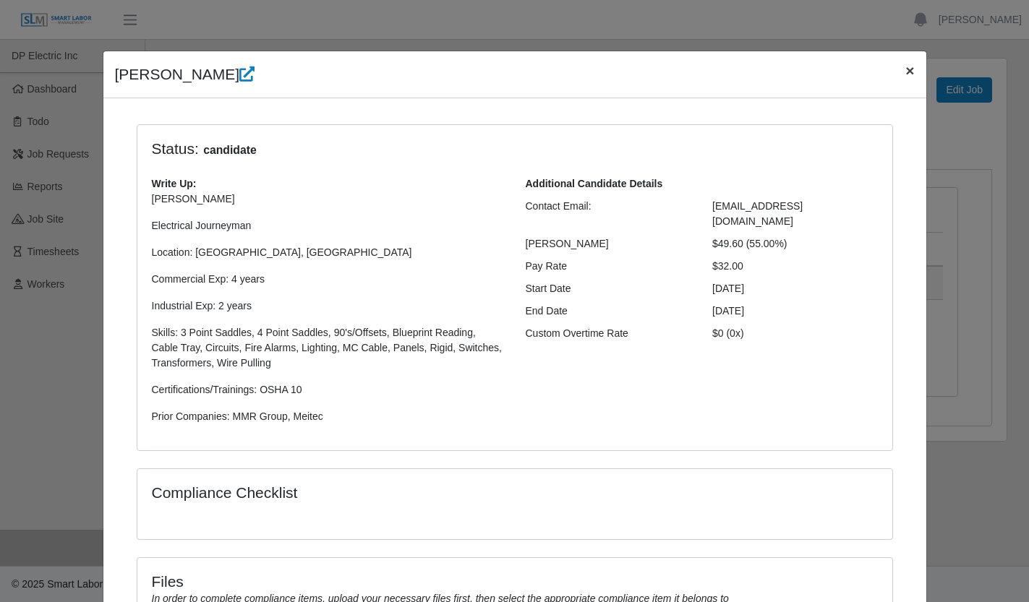
click at [905, 74] on span "×" at bounding box center [909, 70] width 9 height 17
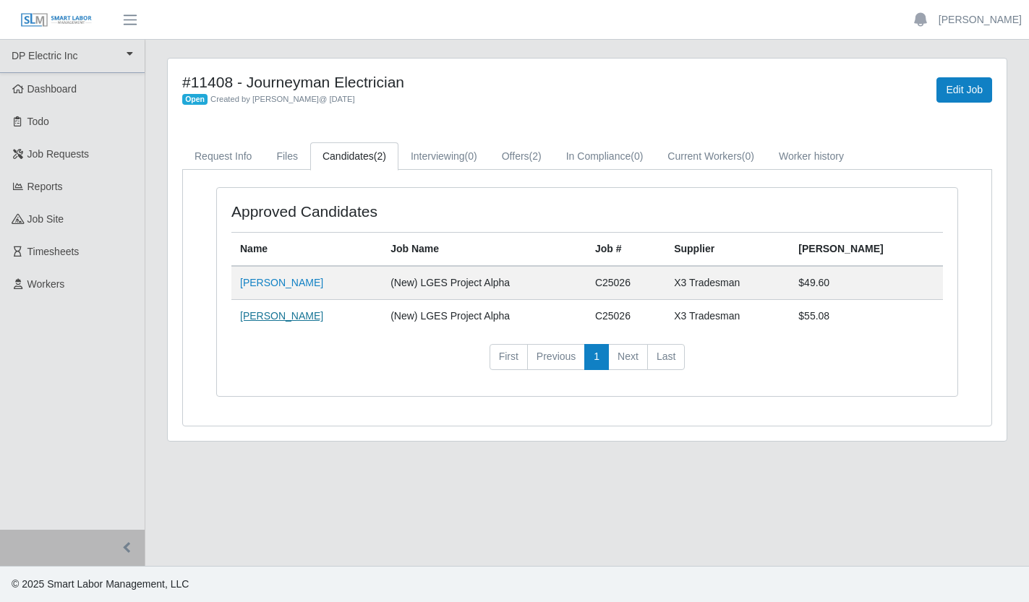
click at [280, 317] on link "[PERSON_NAME]" at bounding box center [281, 316] width 83 height 12
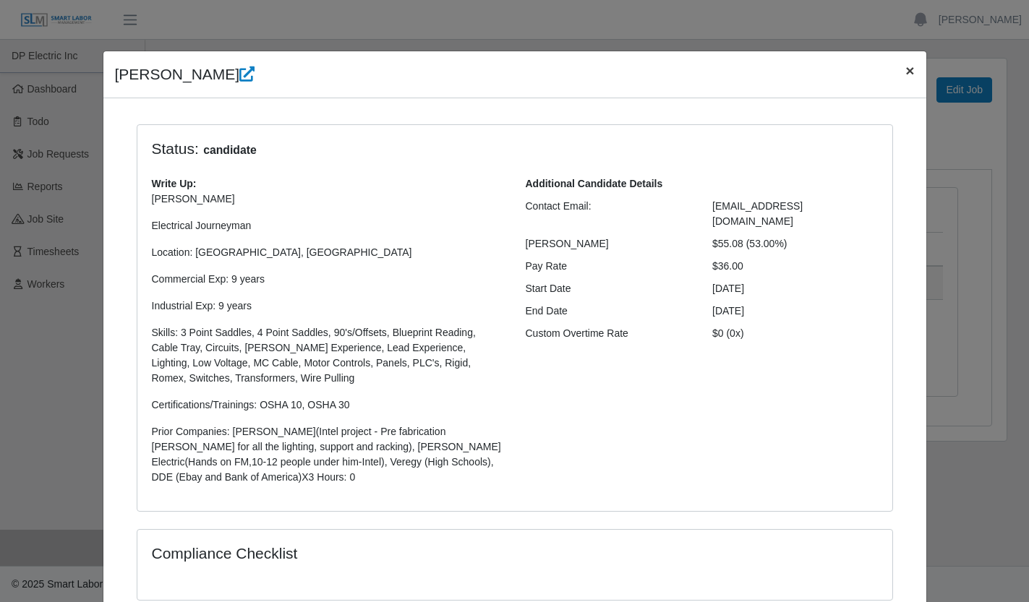
click at [905, 72] on span "×" at bounding box center [909, 70] width 9 height 17
click at [904, 72] on div "#11408 - Journeyman Electrician Open Created by Jerrin Jaramillo @ 09/30/2025 E…" at bounding box center [587, 250] width 838 height 382
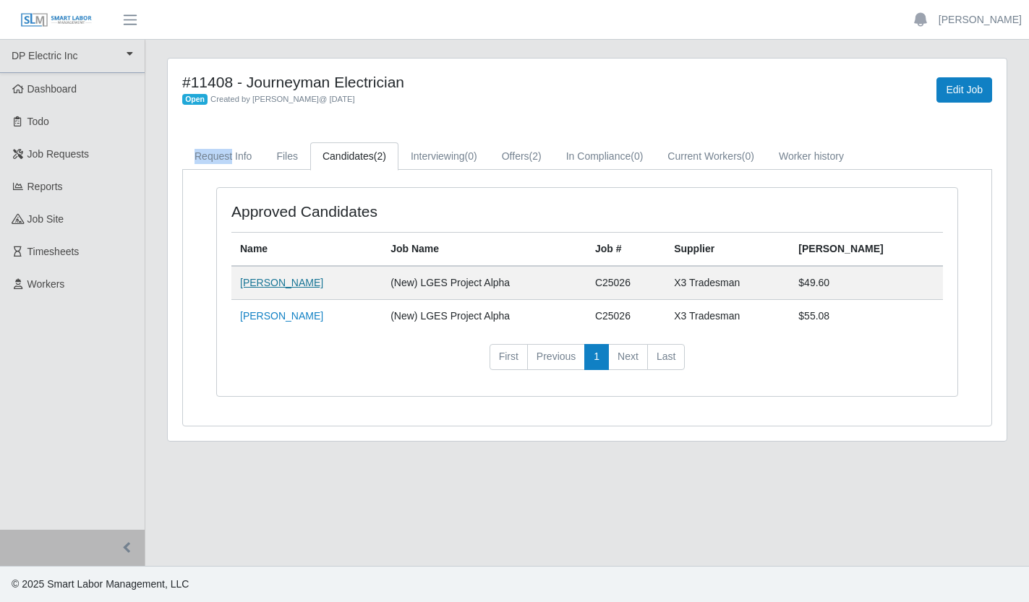
click at [280, 280] on link "[PERSON_NAME]" at bounding box center [281, 283] width 83 height 12
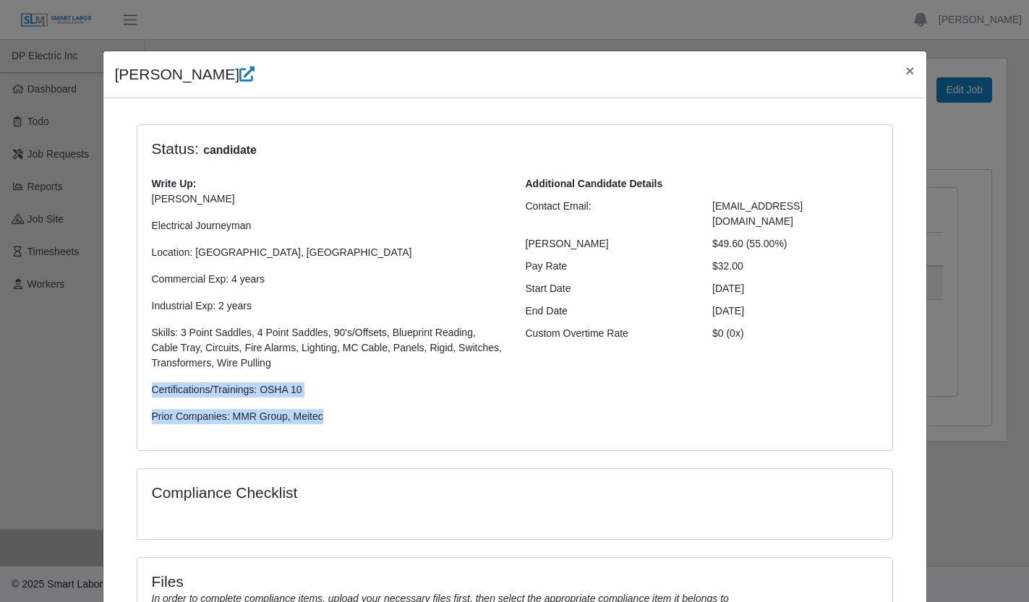
drag, startPoint x: 338, startPoint y: 419, endPoint x: 143, endPoint y: 387, distance: 197.0
click at [143, 387] on div "Write Up: Maria L. Electrical Journeyman Location: Chandler, AZ Commercial Exp:…" at bounding box center [328, 305] width 374 height 259
click at [393, 388] on p "Certifications/Trainings: OSHA 10" at bounding box center [328, 389] width 352 height 15
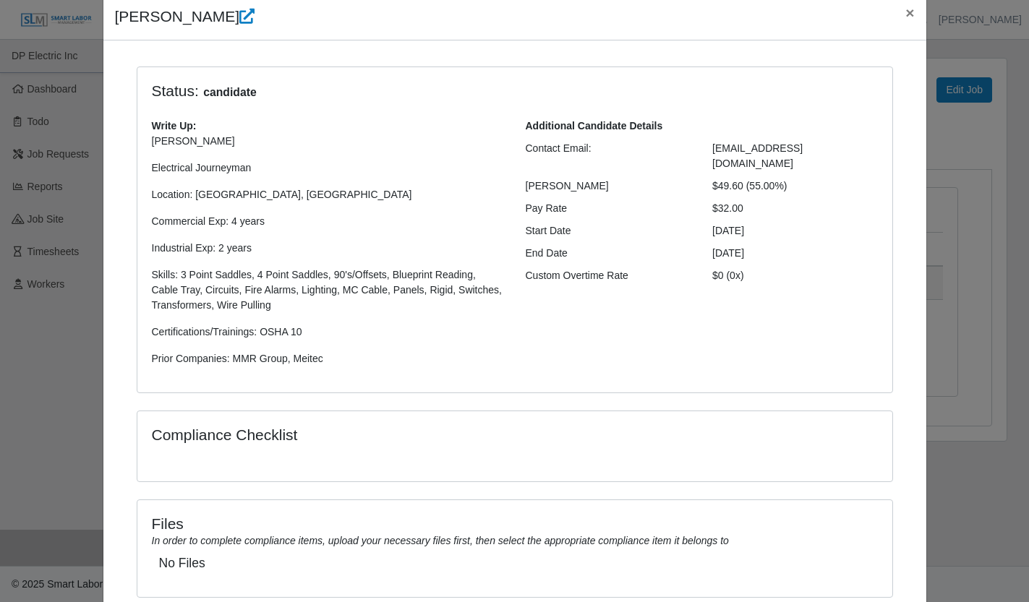
scroll to position [158, 0]
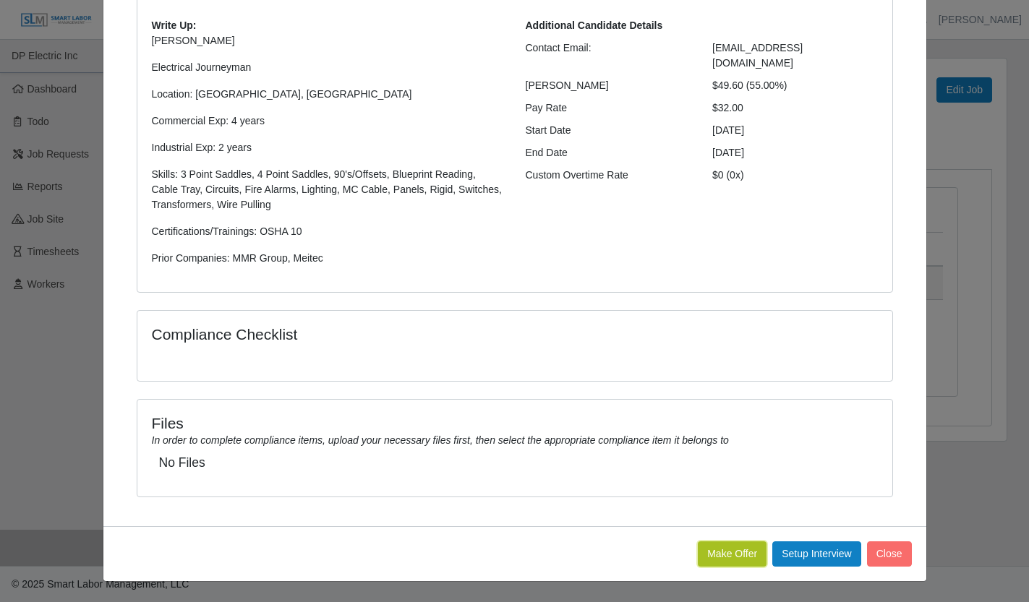
click at [721, 550] on button "Make Offer" at bounding box center [732, 553] width 69 height 25
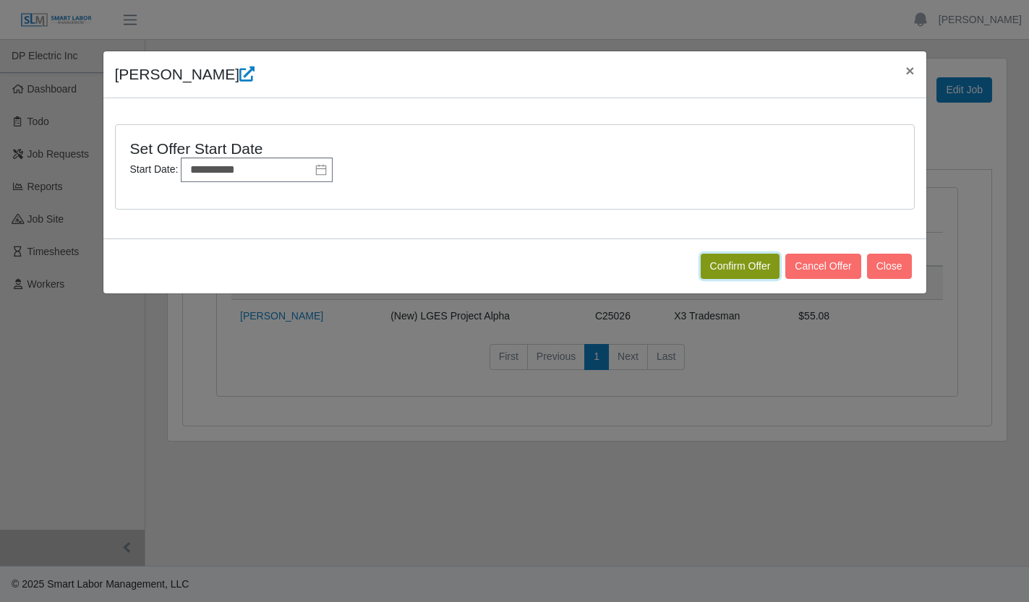
click at [734, 262] on button "Confirm Offer" at bounding box center [740, 266] width 80 height 25
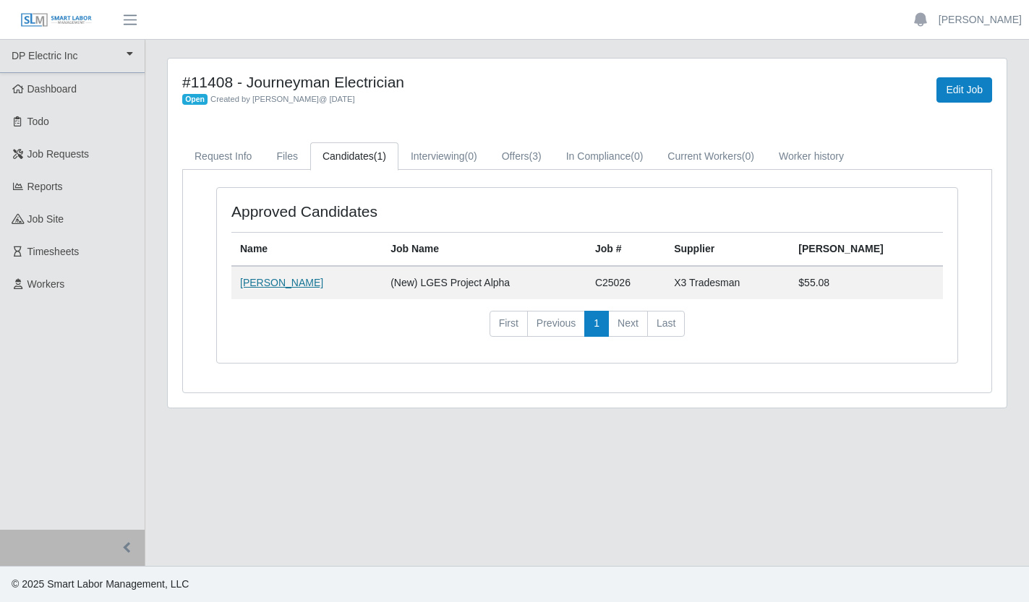
click at [283, 283] on link "[PERSON_NAME]" at bounding box center [281, 283] width 83 height 12
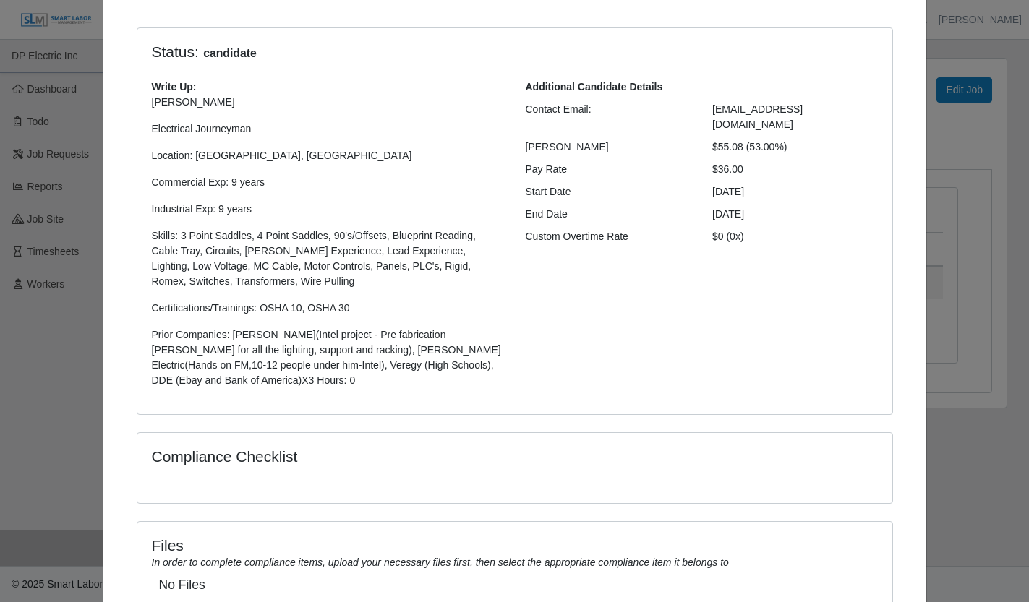
scroll to position [99, 0]
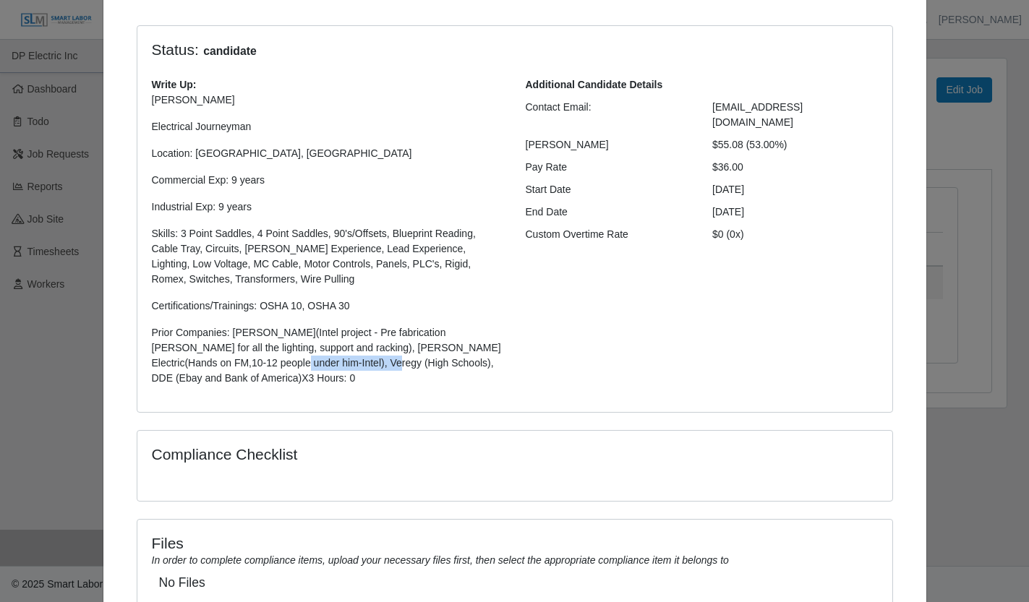
drag, startPoint x: 331, startPoint y: 364, endPoint x: 229, endPoint y: 367, distance: 102.0
click at [229, 367] on p "Prior Companies: Bryon(Intel project - Pre fabrication Foreman for all the ligh…" at bounding box center [328, 355] width 352 height 61
click at [267, 379] on p "Prior Companies: Bryon(Intel project - Pre fabrication Foreman for all the ligh…" at bounding box center [328, 355] width 352 height 61
drag, startPoint x: 331, startPoint y: 364, endPoint x: 230, endPoint y: 364, distance: 101.2
click at [230, 364] on p "Prior Companies: Bryon(Intel project - Pre fabrication Foreman for all the ligh…" at bounding box center [328, 355] width 352 height 61
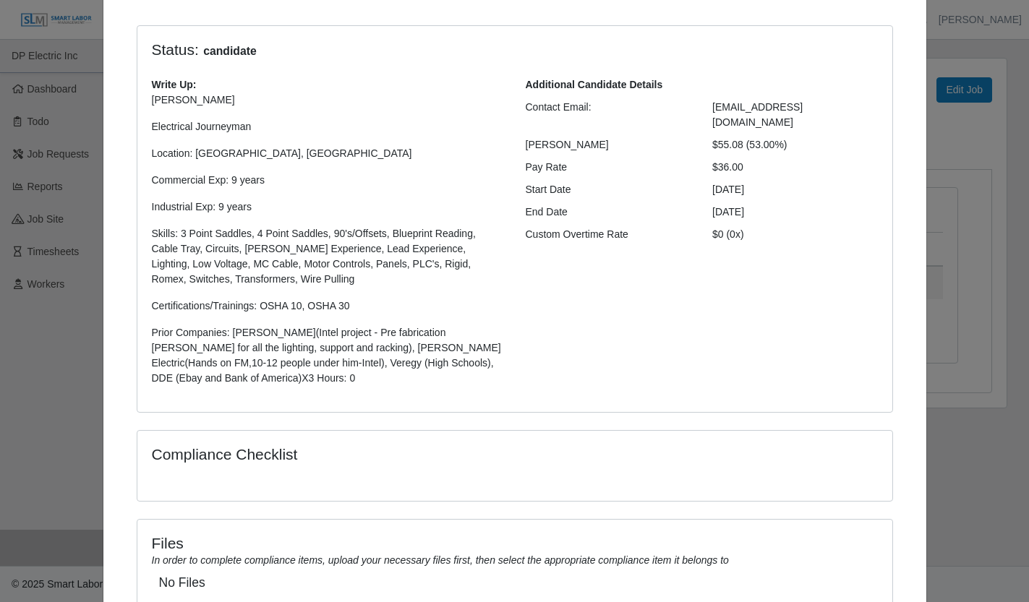
click at [277, 375] on p "Prior Companies: Bryon(Intel project - Pre fabrication Foreman for all the ligh…" at bounding box center [328, 355] width 352 height 61
drag, startPoint x: 332, startPoint y: 364, endPoint x: 231, endPoint y: 368, distance: 101.3
click at [231, 368] on p "Prior Companies: Bryon(Intel project - Pre fabrication Foreman for all the ligh…" at bounding box center [328, 355] width 352 height 61
click at [300, 379] on p "Prior Companies: Bryon(Intel project - Pre fabrication Foreman for all the ligh…" at bounding box center [328, 355] width 352 height 61
drag, startPoint x: 332, startPoint y: 364, endPoint x: 228, endPoint y: 368, distance: 103.4
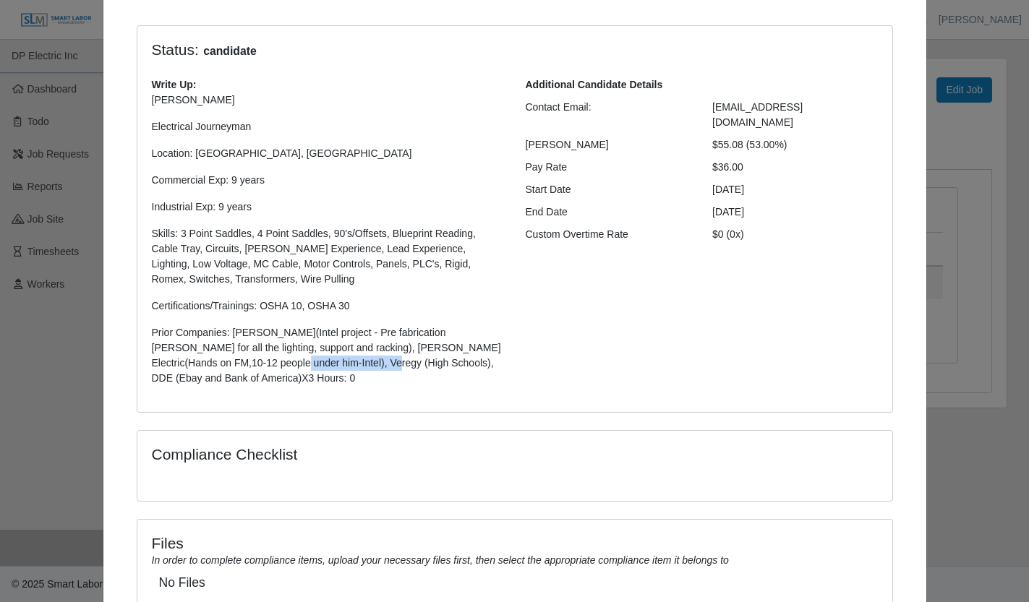
click at [228, 368] on p "Prior Companies: Bryon(Intel project - Pre fabrication Foreman for all the ligh…" at bounding box center [328, 355] width 352 height 61
click at [275, 377] on p "Prior Companies: Bryon(Intel project - Pre fabrication Foreman for all the ligh…" at bounding box center [328, 355] width 352 height 61
drag, startPoint x: 378, startPoint y: 364, endPoint x: 187, endPoint y: 385, distance: 192.0
click at [187, 385] on p "Prior Companies: Bryon(Intel project - Pre fabrication Foreman for all the ligh…" at bounding box center [328, 355] width 352 height 61
click at [585, 330] on div "Additional Candidate Details Contact Email: treeves1228@gmail.com Bill Rate $55…" at bounding box center [702, 237] width 374 height 320
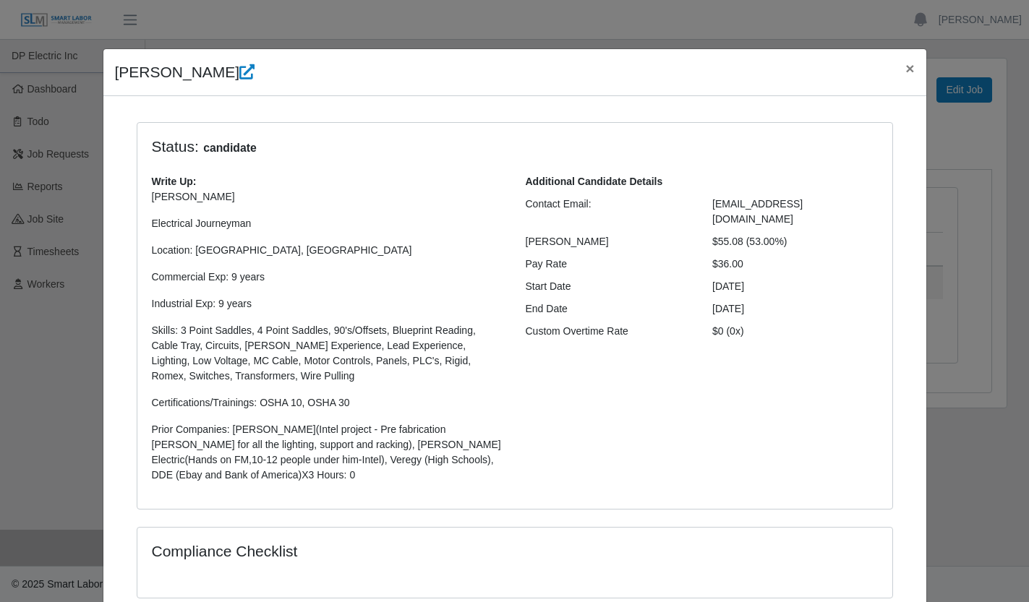
scroll to position [0, 0]
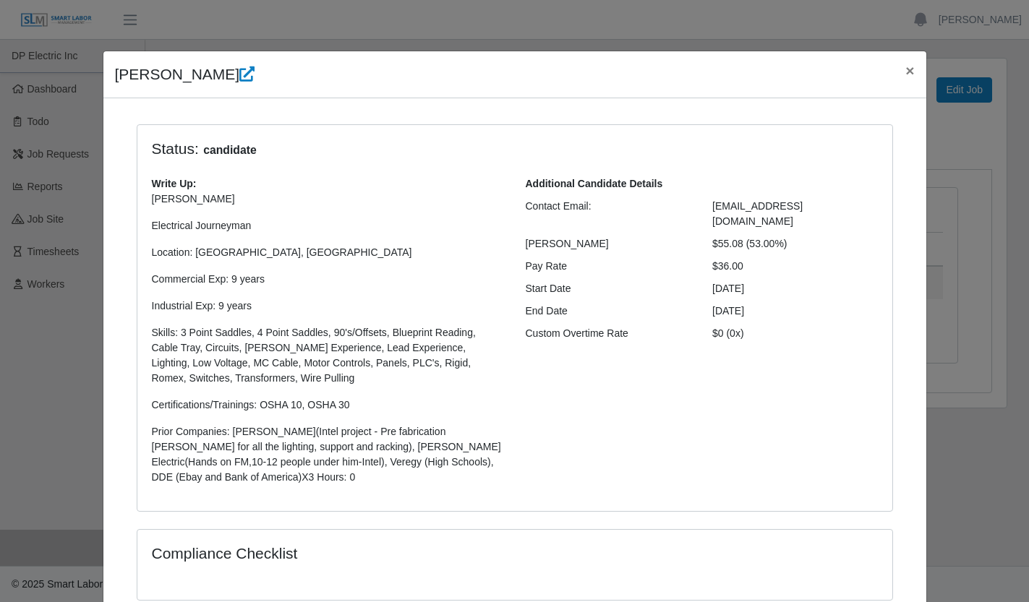
click at [265, 485] on div "Write Up: Tony R. Electrical Journeyman Location: Mesa, AZ Commercial Exp: 9 ye…" at bounding box center [328, 336] width 374 height 320
drag, startPoint x: 257, startPoint y: 479, endPoint x: 132, endPoint y: 147, distance: 353.9
click at [137, 147] on div "Status: candidate Write Up: Tony R. Electrical Journeyman Location: Mesa, AZ Co…" at bounding box center [514, 318] width 755 height 387
click at [332, 210] on p "Tony R. Electrical Journeyman Location: Mesa, AZ Commercial Exp: 9 years Indust…" at bounding box center [328, 338] width 352 height 293
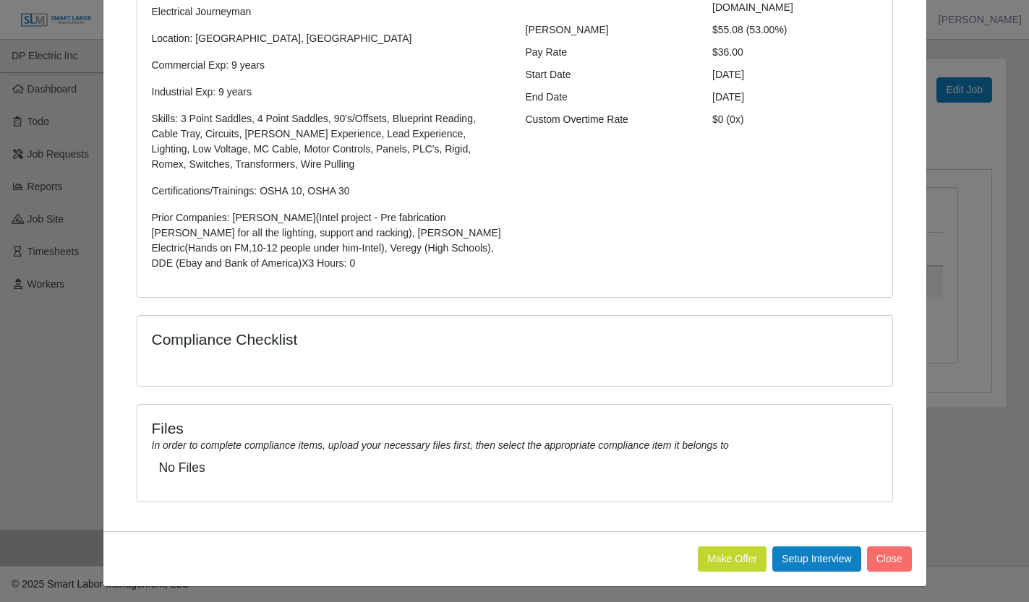
scroll to position [219, 0]
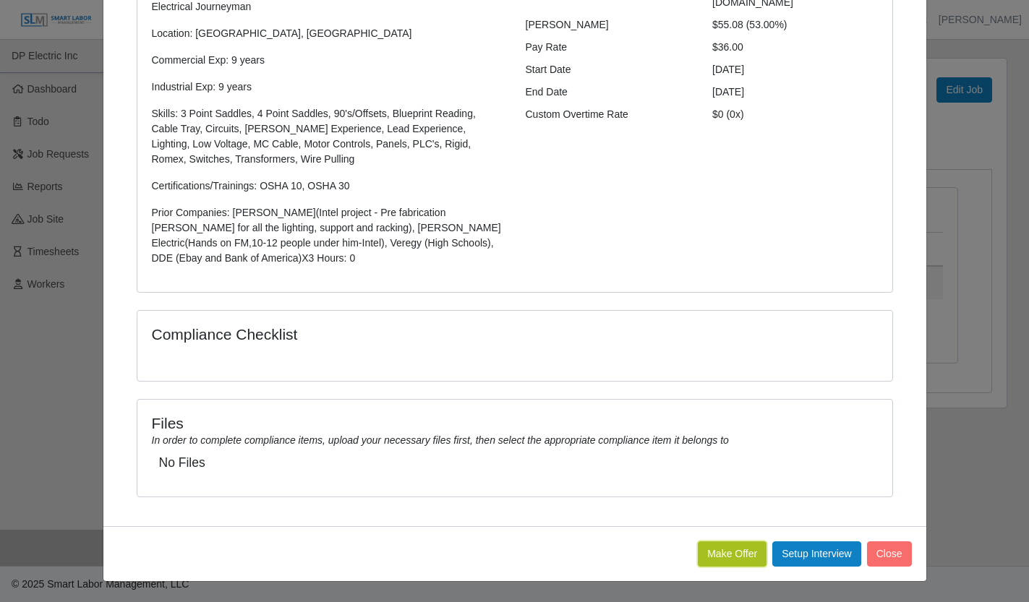
click at [737, 548] on button "Make Offer" at bounding box center [732, 553] width 69 height 25
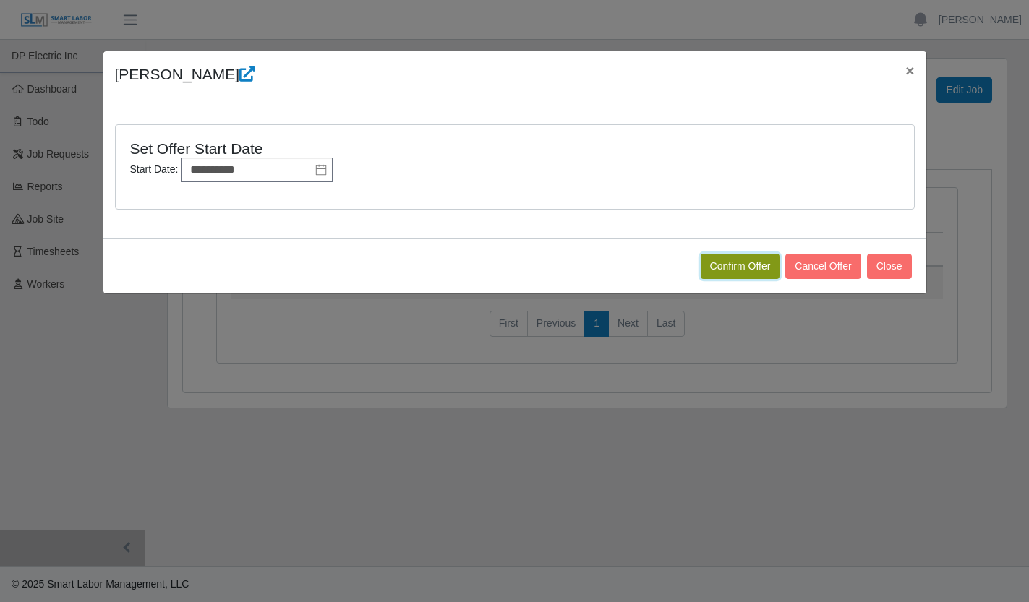
click at [720, 267] on button "Confirm Offer" at bounding box center [740, 266] width 80 height 25
